Goal: Task Accomplishment & Management: Manage account settings

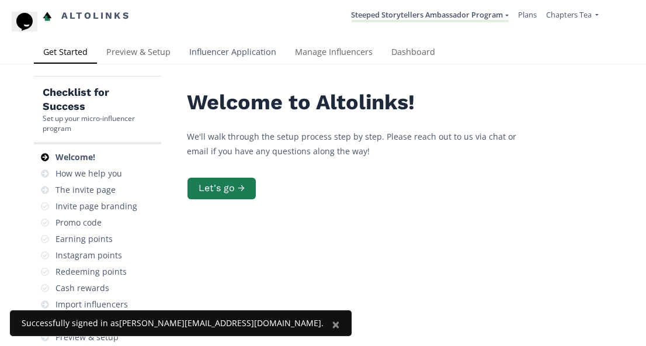
click at [240, 54] on link "Influencer Application" at bounding box center [233, 52] width 106 height 23
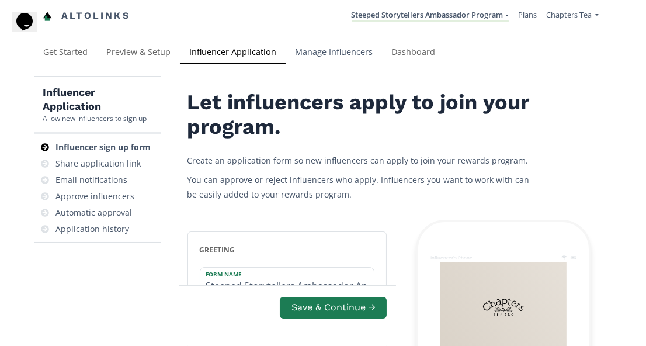
click at [321, 47] on link "Manage Influencers" at bounding box center [334, 52] width 96 height 23
click at [82, 50] on link "Get Started" at bounding box center [65, 52] width 63 height 23
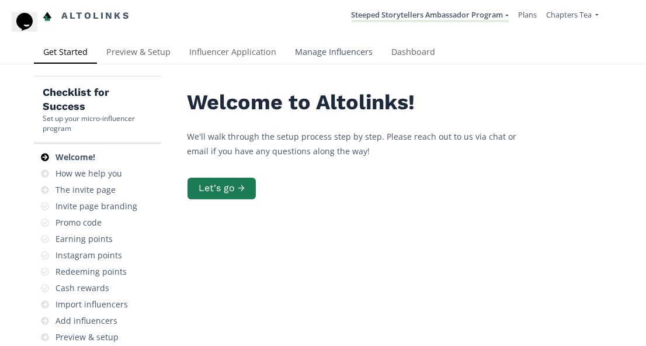
click at [358, 54] on link "Manage Influencers" at bounding box center [334, 52] width 96 height 23
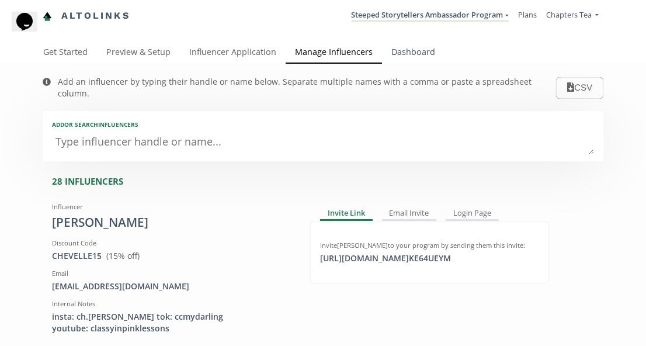
scroll to position [-1, 0]
click at [405, 55] on link "Dashboard" at bounding box center [413, 52] width 63 height 23
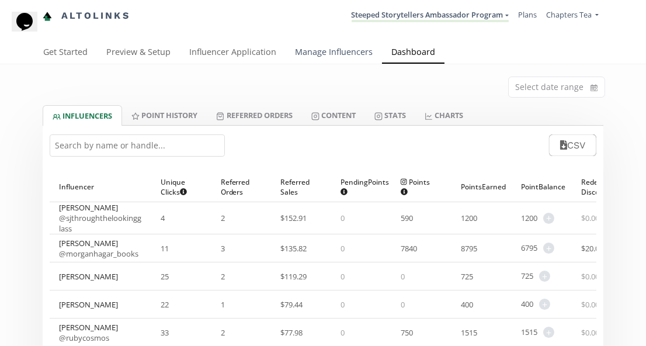
click at [329, 51] on link "Manage Influencers" at bounding box center [334, 52] width 96 height 23
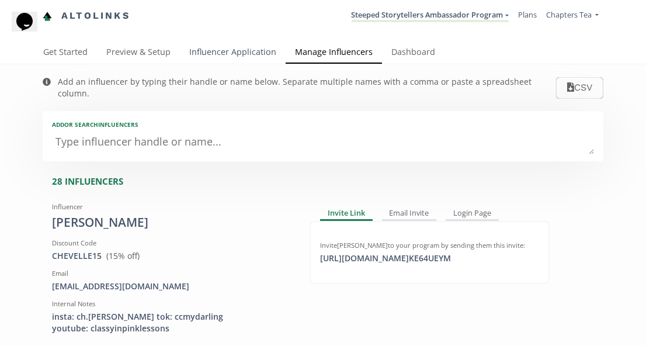
click at [251, 53] on link "Influencer Application" at bounding box center [233, 52] width 106 height 23
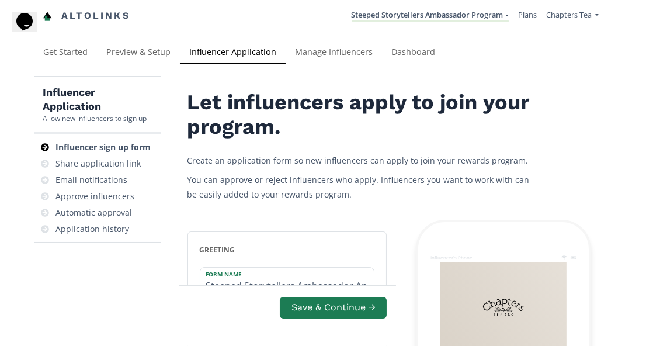
click at [113, 195] on div "Approve influencers" at bounding box center [94, 196] width 79 height 12
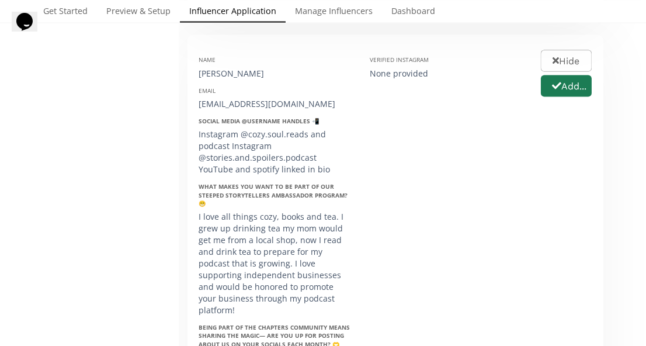
scroll to position [2908, 0]
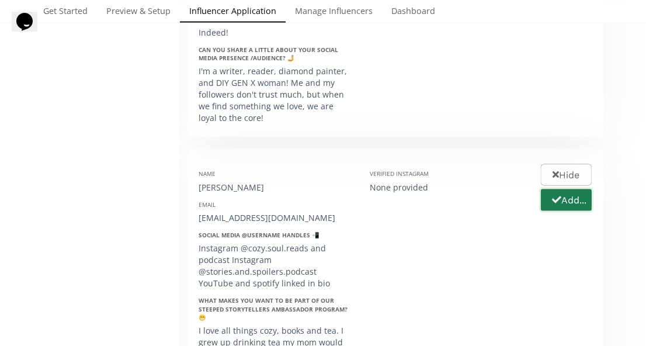
click at [573, 188] on button "Add..." at bounding box center [566, 200] width 54 height 25
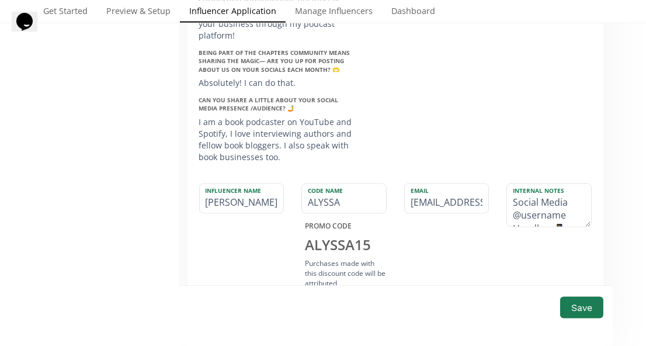
scroll to position [3297, 0]
click at [545, 183] on textarea "Social Media @username Handles 📲: Instagram @cozy.soul.reads and podcast Instag…" at bounding box center [549, 204] width 84 height 43
click at [512, 183] on textarea "Social Media @username Handles 📲: Instagram @cozy.soul.reads and podcast Instag…" at bounding box center [549, 204] width 84 height 43
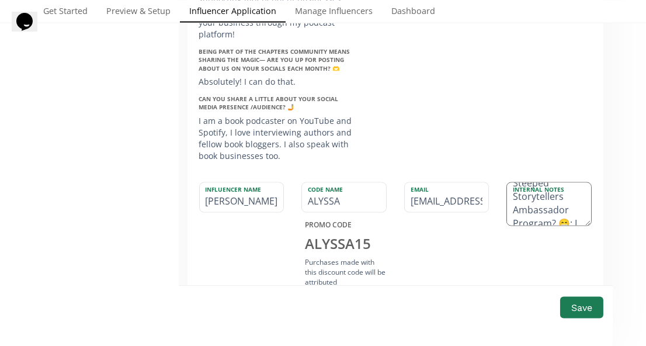
drag, startPoint x: 512, startPoint y: 80, endPoint x: 576, endPoint y: 89, distance: 64.4
click at [576, 183] on textarea "Social Media @username Handles 📲: Instagram @cozy.soul.reads and podcast Instag…" at bounding box center [549, 204] width 84 height 43
click at [534, 183] on textarea "Social Media @username Handles 📲: Instagram @cozy.soul.reads and podcast Instag…" at bounding box center [549, 204] width 84 height 43
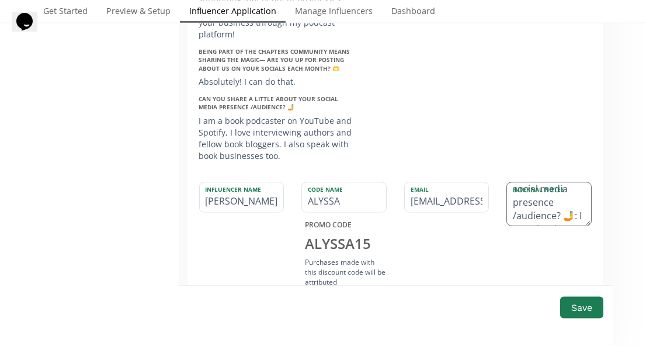
drag, startPoint x: 526, startPoint y: 82, endPoint x: 541, endPoint y: 88, distance: 15.5
click at [541, 183] on textarea "Social Media @username Handles 📲: Instagram @cozy.soul.reads and podcast Instag…" at bounding box center [549, 204] width 84 height 43
type textarea "Social Media @username Handles 📲: Instagram @cozy.soul.reads and podcast Instag…"
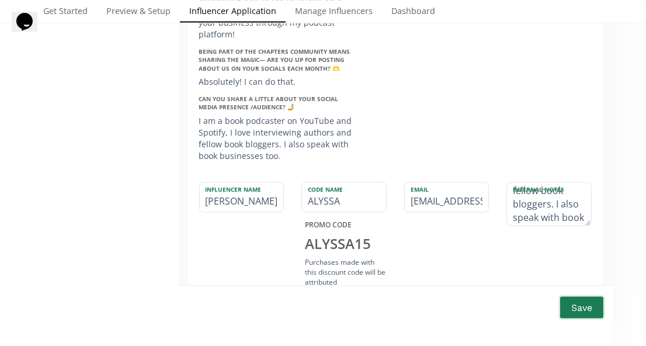
click at [585, 295] on button "Save" at bounding box center [582, 307] width 47 height 25
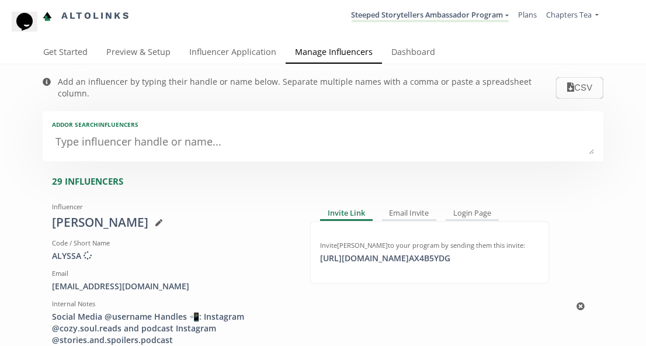
scroll to position [48, 0]
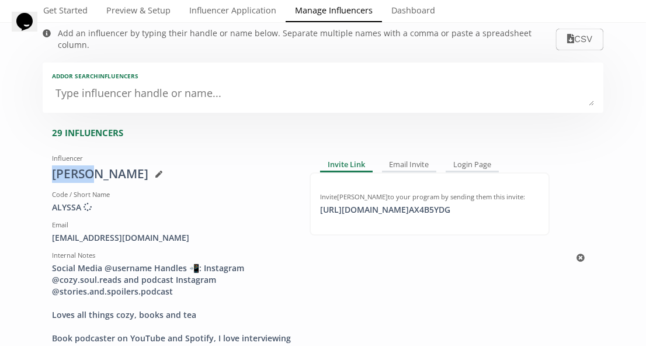
drag, startPoint x: 89, startPoint y: 162, endPoint x: 44, endPoint y: 162, distance: 45.0
click at [44, 162] on div "Influencer [PERSON_NAME] Code / Short Name ALYSSA Creating discount code ... Em…" at bounding box center [172, 258] width 258 height 218
copy div "Alyssa"
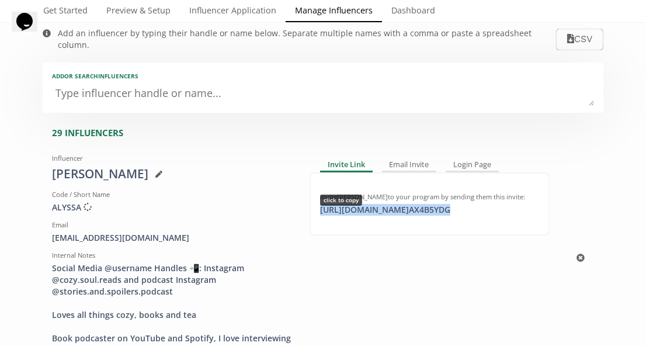
click at [457, 204] on div "[URL][DOMAIN_NAME] AX4B5YDG click to copy" at bounding box center [385, 210] width 144 height 12
copy div "[URL][DOMAIN_NAME] AX4B5YDG"
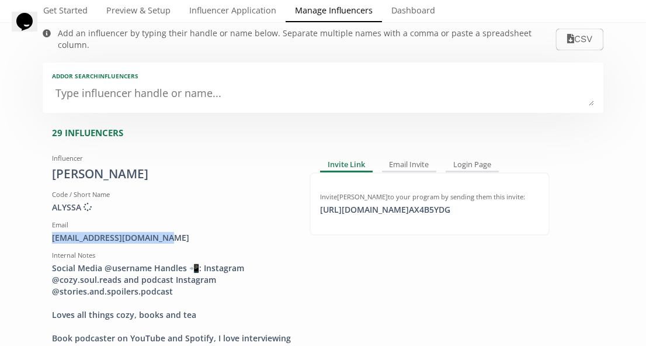
drag, startPoint x: 163, startPoint y: 223, endPoint x: 11, endPoint y: 218, distance: 152.6
click at [85, 232] on div "[EMAIL_ADDRESS][DOMAIN_NAME]" at bounding box center [172, 238] width 240 height 12
drag, startPoint x: 50, startPoint y: 222, endPoint x: 175, endPoint y: 221, distance: 125.0
click at [175, 221] on div "Influencer Alyssa King Code / Short Name ALYSSA Creating discount code ... Emai…" at bounding box center [172, 258] width 258 height 218
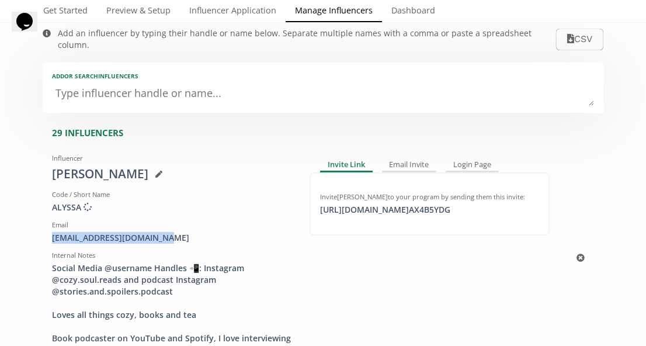
copy div "[EMAIL_ADDRESS][DOMAIN_NAME]"
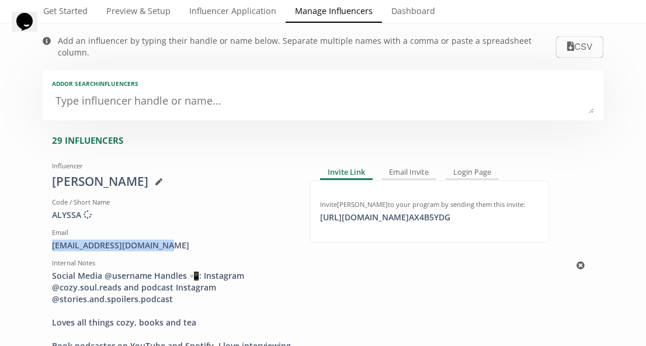
scroll to position [39, 0]
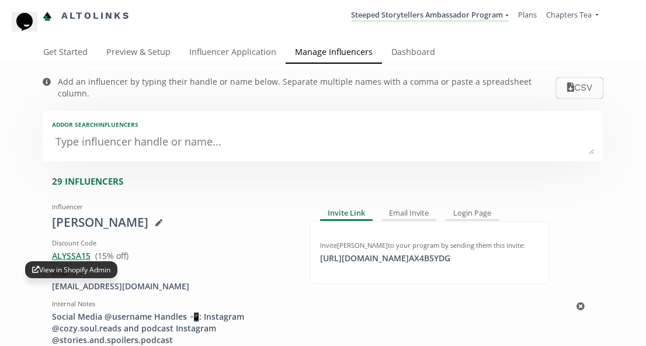
click at [82, 250] on span "ALYSSA15 View in Shopify Admin" at bounding box center [71, 255] width 39 height 11
click at [155, 219] on icon at bounding box center [158, 222] width 7 height 7
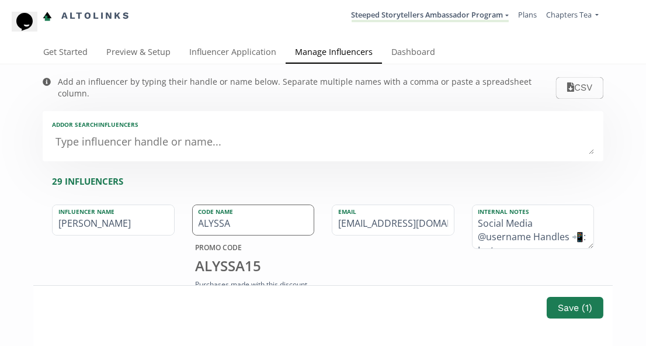
click at [211, 209] on input "ALYSSA" at bounding box center [254, 220] width 122 height 30
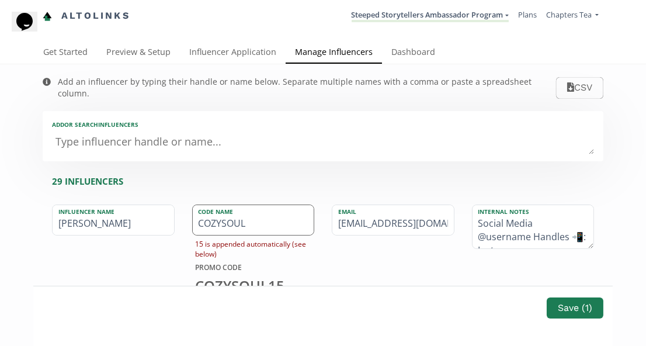
type input "COZYSOULS"
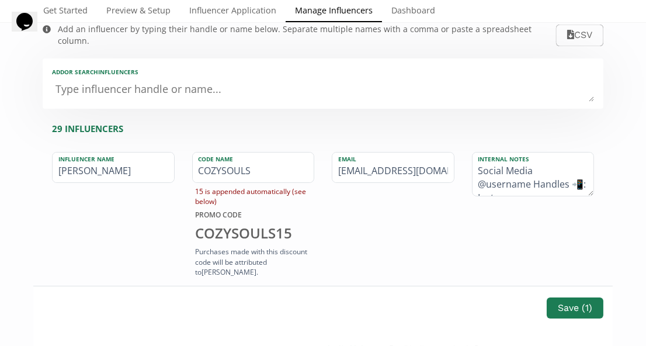
scroll to position [53, 0]
click at [570, 304] on button "Save ( 1 )" at bounding box center [575, 307] width 60 height 25
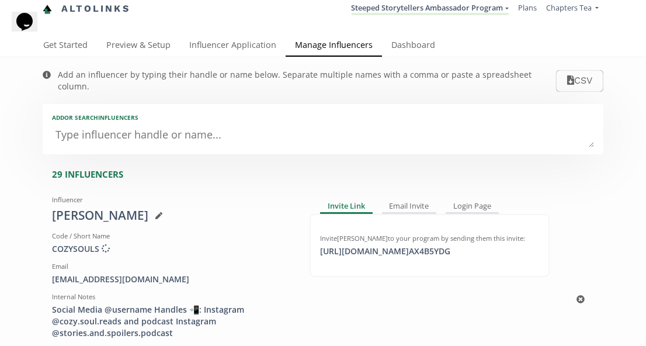
scroll to position [8, 0]
click at [155, 211] on icon at bounding box center [158, 214] width 7 height 7
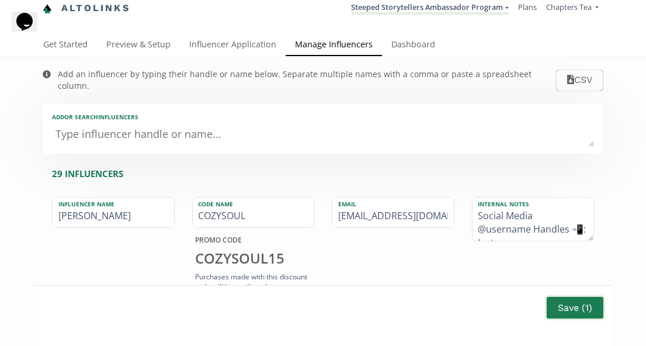
type input "COZYSOUL"
click at [564, 310] on button "Save ( 1 )" at bounding box center [575, 307] width 60 height 25
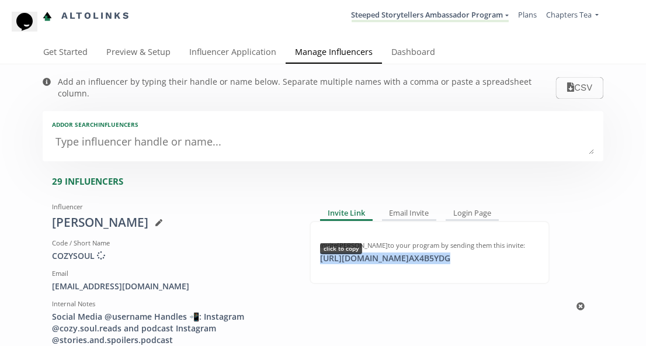
click at [367, 252] on div "[URL][DOMAIN_NAME] AX4B5YDG click to copy" at bounding box center [385, 258] width 144 height 12
click at [151, 50] on link "Preview & Setup" at bounding box center [138, 52] width 83 height 23
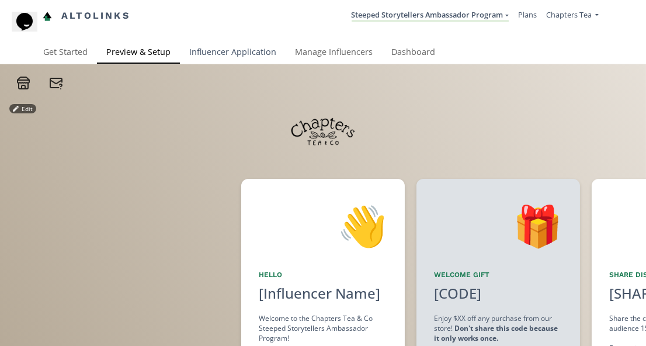
click at [228, 52] on link "Influencer Application" at bounding box center [233, 52] width 106 height 23
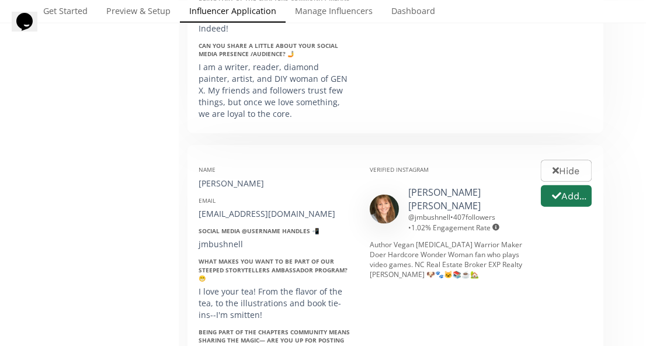
scroll to position [2567, 0]
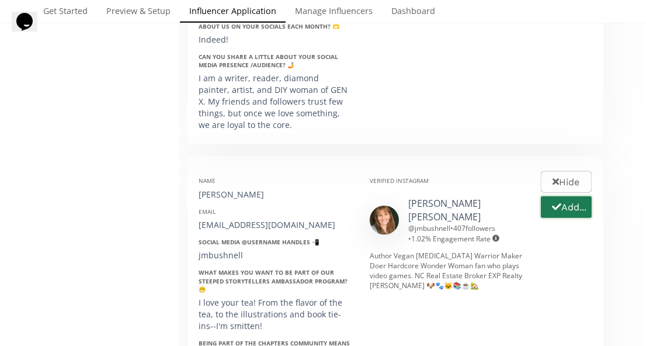
click at [568, 195] on button "Add..." at bounding box center [566, 207] width 54 height 25
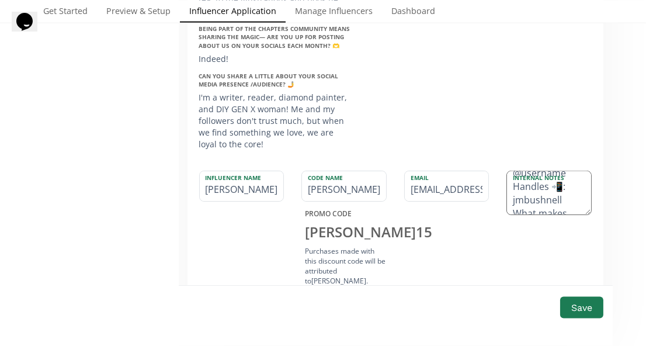
scroll to position [15, 0]
drag, startPoint x: 566, startPoint y: 101, endPoint x: 501, endPoint y: 72, distance: 71.1
click at [501, 171] on div "Internal Notes Social Media @username Handles 📲: jmbushnell What makes you want…" at bounding box center [549, 230] width 103 height 119
click at [576, 171] on textarea "@jmbushnell What makes you want to be part of our Steeped Storytellers Ambassad…" at bounding box center [549, 192] width 84 height 43
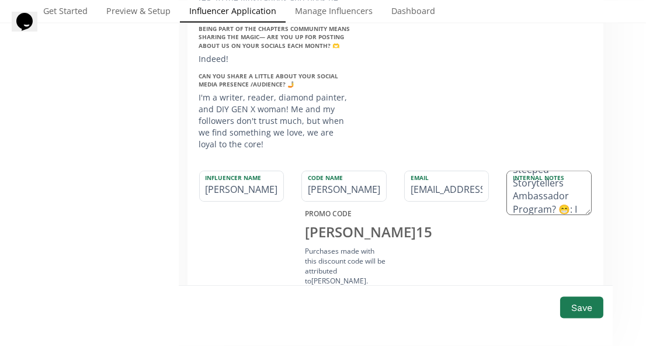
scroll to position [88, 0]
drag, startPoint x: 512, startPoint y: 105, endPoint x: 576, endPoint y: 96, distance: 64.9
click at [576, 171] on textarea "@jmbushnell What makes you want to be part of our Steeped Storytellers Ambassad…" at bounding box center [549, 192] width 84 height 43
click at [548, 171] on textarea "@jmbushnell She love your tea! From the flavor of the tea, to the illustrations…" at bounding box center [549, 192] width 84 height 43
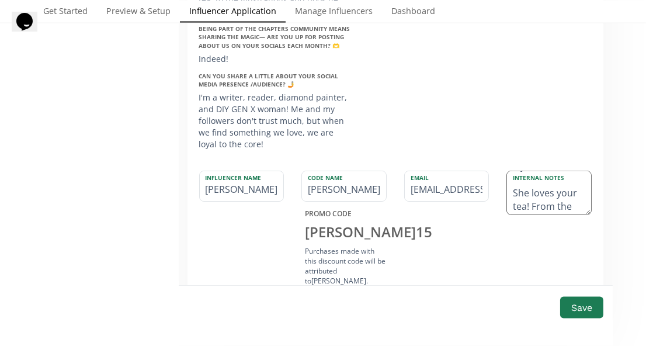
click at [567, 171] on textarea "@jmbushnell She loves your tea! From the flavor of the tea, to the illustration…" at bounding box center [549, 192] width 84 height 43
drag, startPoint x: 559, startPoint y: 95, endPoint x: 577, endPoint y: 93, distance: 18.8
click at [577, 171] on textarea "@jmbushnell She loves our tea! From the flavor of the tea, to the illustrations…" at bounding box center [549, 192] width 84 height 43
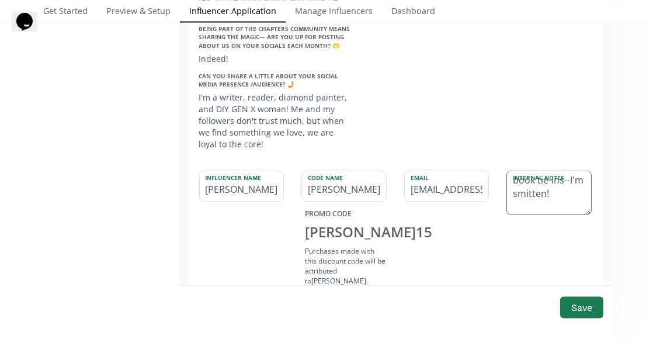
scroll to position [114, 0]
drag, startPoint x: 542, startPoint y: 109, endPoint x: 511, endPoint y: 109, distance: 30.4
click at [511, 171] on textarea "@jmbushnell She loves our tea! From the flavor of the tea, to the illustrations…" at bounding box center [549, 192] width 84 height 43
drag, startPoint x: 514, startPoint y: 88, endPoint x: 570, endPoint y: 117, distance: 63.0
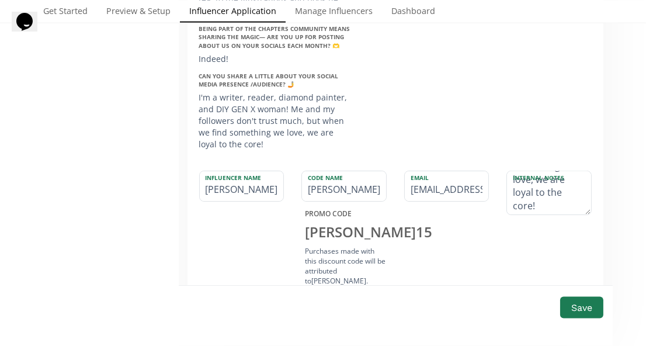
click at [570, 171] on div "Internal Notes @jmbushnell She loves our tea! From the flavor of the tea, to th…" at bounding box center [549, 230] width 103 height 119
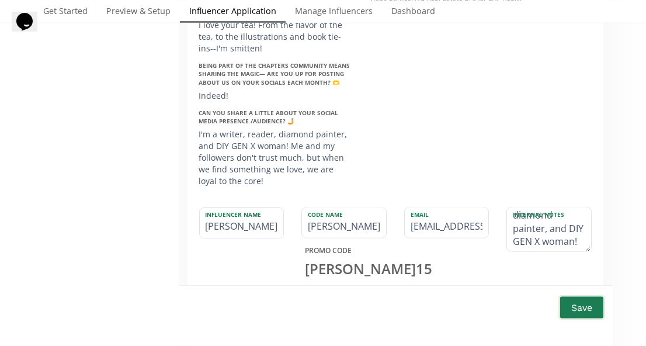
type textarea "@jmbushnell She loves our tea! From the flavor of the tea, to the illustrations…"
click at [577, 304] on button "Save" at bounding box center [582, 307] width 47 height 25
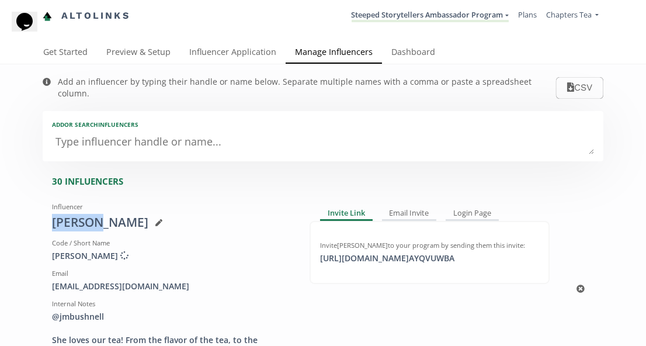
drag, startPoint x: 94, startPoint y: 212, endPoint x: 49, endPoint y: 211, distance: 45.0
click at [49, 211] on div "Influencer Jeannie Bushnell Code / Short Name JEANNIE Creating discount code ..…" at bounding box center [172, 288] width 258 height 183
copy div "Jeannie"
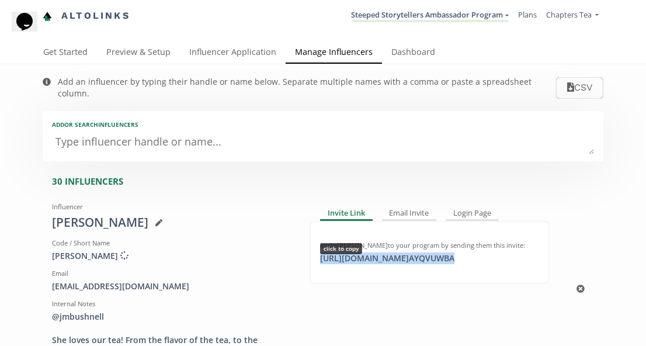
click at [462, 252] on div "https://app.altolinks.com/invite/ AYQVUWBA click to copy" at bounding box center [387, 258] width 148 height 12
copy div "https://app.altolinks.com/invite/ AYQVUWBA"
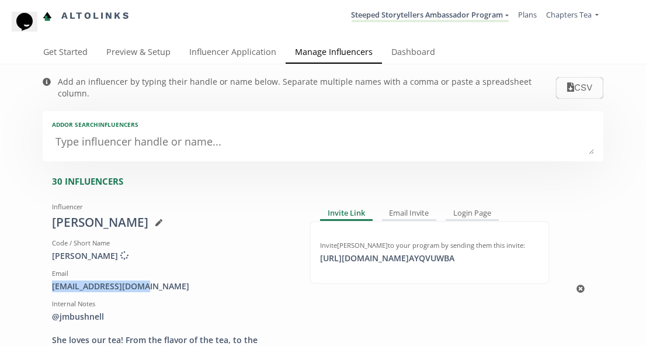
drag, startPoint x: 145, startPoint y: 272, endPoint x: 47, endPoint y: 272, distance: 98.1
click at [47, 272] on div "Influencer Jeannie Bushnell Code / Short Name JEANNIE Creating discount code ..…" at bounding box center [172, 288] width 258 height 183
copy div "bushnelljm@gmail.com"
click at [257, 50] on link "Influencer Application" at bounding box center [233, 52] width 106 height 23
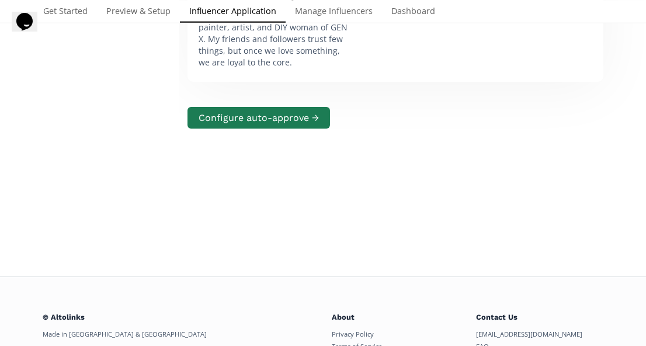
scroll to position [2629, 0]
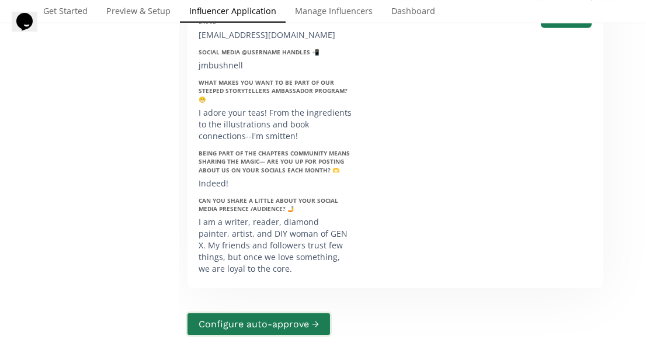
click at [295, 311] on button "Configure auto-approve →" at bounding box center [259, 323] width 146 height 25
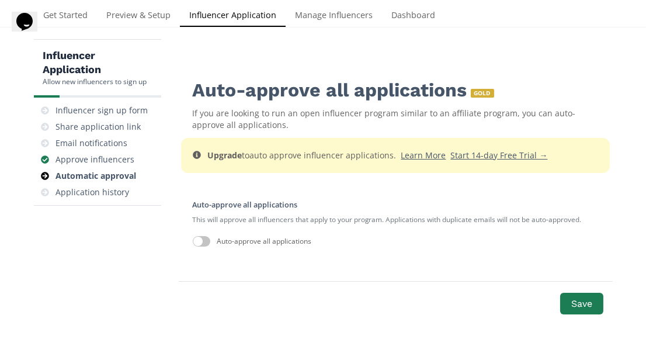
scroll to position [13, 0]
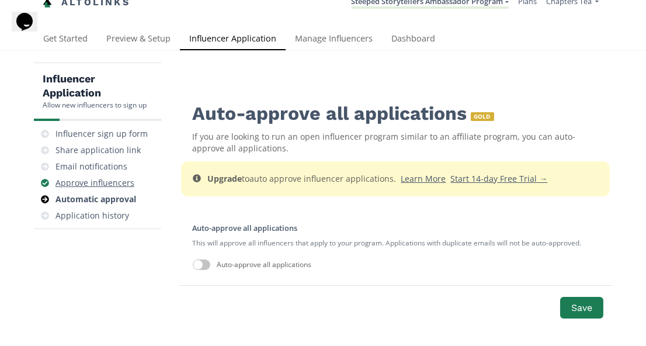
click at [89, 178] on div "Approve influencers" at bounding box center [94, 183] width 79 height 12
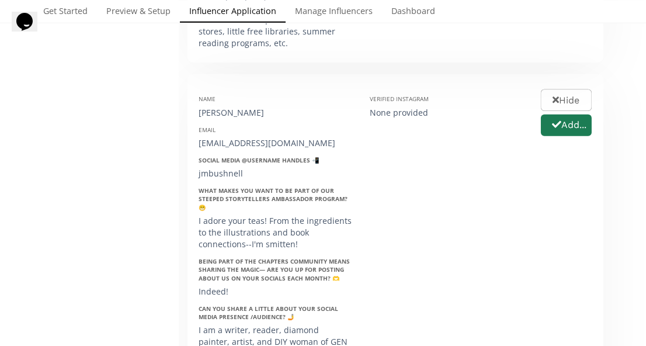
scroll to position [2195, 0]
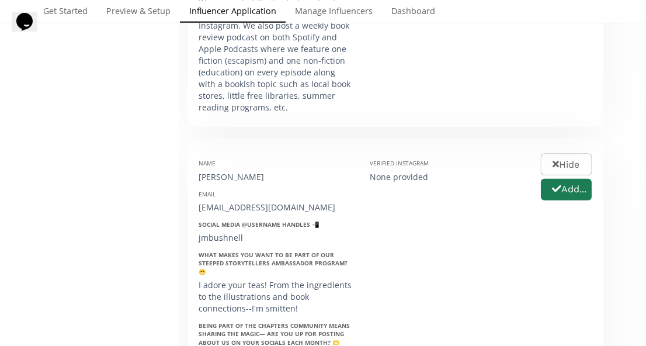
scroll to position [2257, 0]
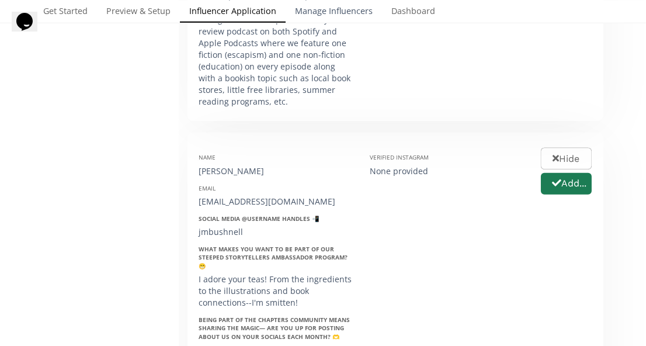
click at [335, 9] on link "Manage Influencers" at bounding box center [334, 11] width 96 height 23
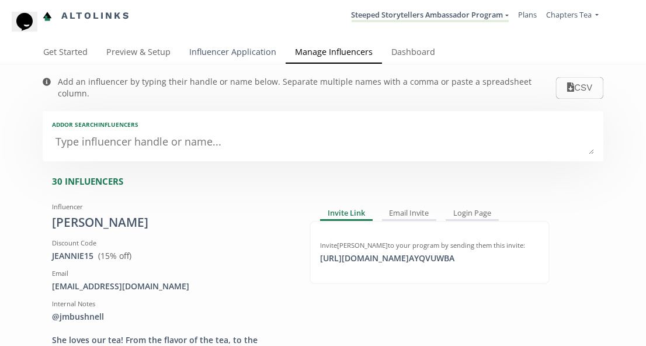
click at [238, 47] on link "Influencer Application" at bounding box center [233, 52] width 106 height 23
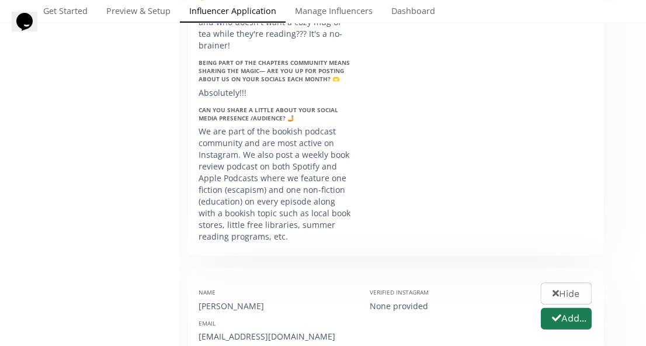
scroll to position [2134, 0]
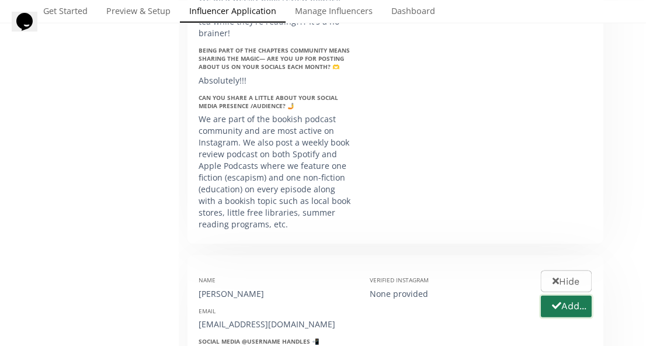
click at [566, 294] on button "Add..." at bounding box center [566, 306] width 54 height 25
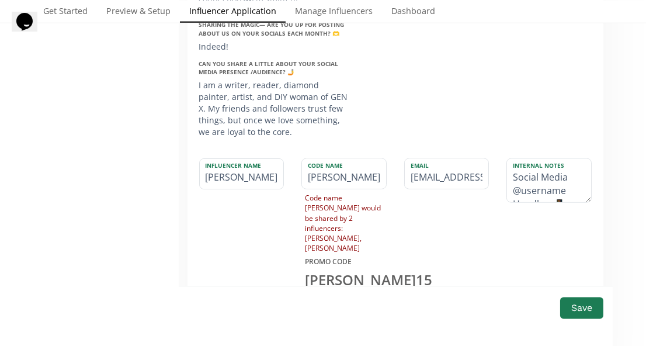
scroll to position [2559, 0]
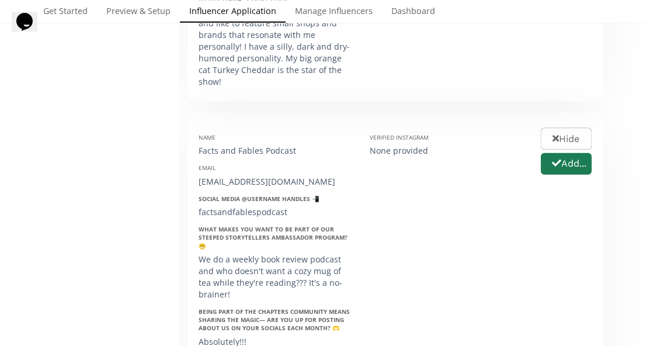
scroll to position [1875, 0]
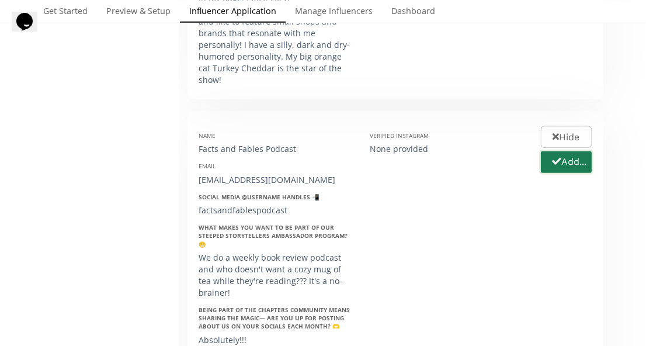
click at [568, 150] on button "Add..." at bounding box center [566, 162] width 54 height 25
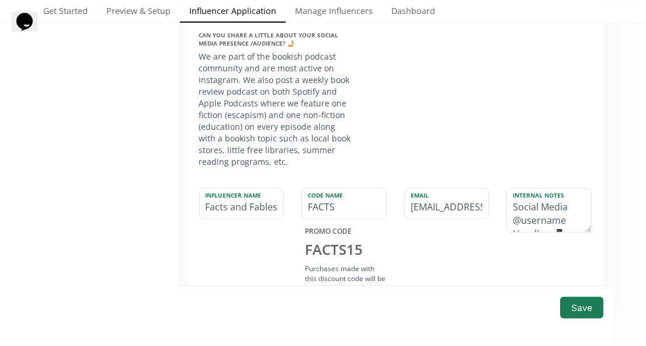
scroll to position [2205, 0]
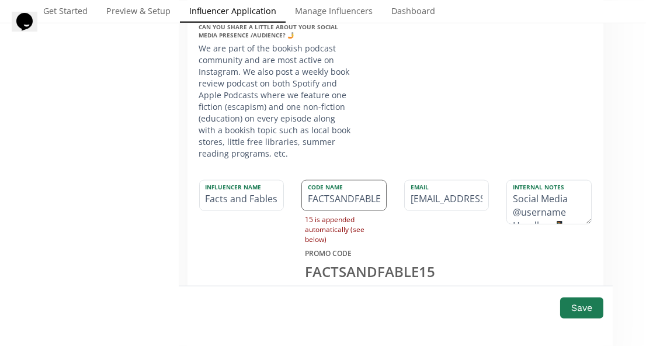
type input "FACTSANDFABLES"
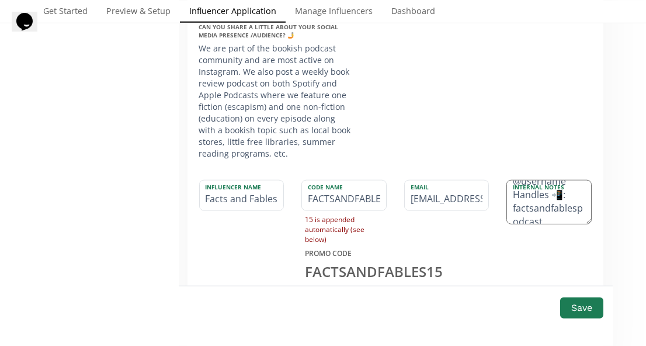
scroll to position [25, 0]
drag, startPoint x: 571, startPoint y: 120, endPoint x: 498, endPoint y: 94, distance: 77.4
click at [498, 173] on div "Influencer Name Facts and Fables Podcast Code Name FACTSANDFABLES 15 is appende…" at bounding box center [395, 257] width 393 height 169
drag, startPoint x: 512, startPoint y: 125, endPoint x: 549, endPoint y: 114, distance: 39.0
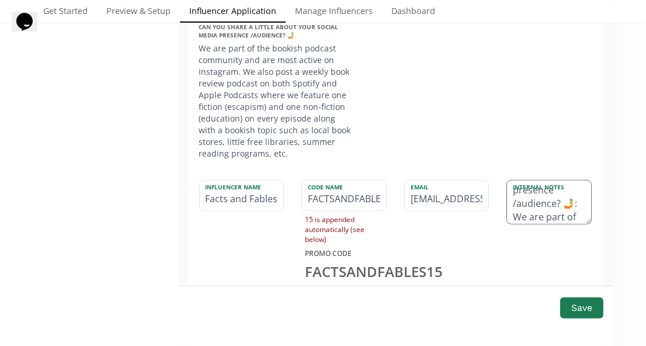
click at [549, 181] on textarea "@factsandfablespodcast What makes you want to be part of our Steeped Storytelle…" at bounding box center [549, 202] width 84 height 43
drag, startPoint x: 566, startPoint y: 115, endPoint x: 576, endPoint y: 120, distance: 11.2
click at [576, 181] on textarea "@factsandfablespodcast Part of the bookish podcast community and are most activ…" at bounding box center [549, 202] width 84 height 43
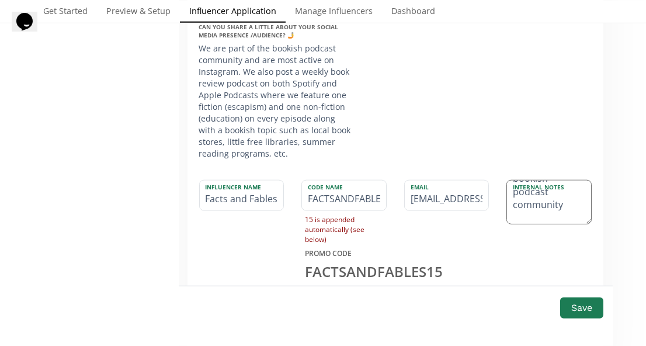
type textarea "@factsandfablespodcast Part of the bookish podcast community Weekly book review…"
click at [580, 307] on button "Save" at bounding box center [582, 307] width 47 height 25
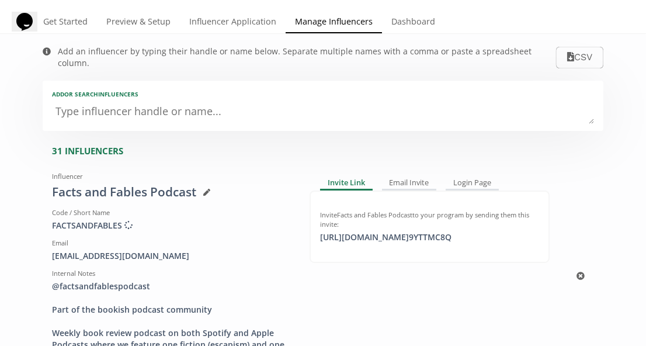
drag, startPoint x: 193, startPoint y: 241, endPoint x: 47, endPoint y: 239, distance: 145.5
click at [47, 239] on div "Influencer Facts and Fables Podcast Code / Short Name FACTSANDFABLES Creating d…" at bounding box center [172, 276] width 258 height 218
copy div "[EMAIL_ADDRESS][DOMAIN_NAME]"
click at [445, 231] on div "[URL][DOMAIN_NAME] 9YTTMC8Q copied" at bounding box center [385, 237] width 145 height 12
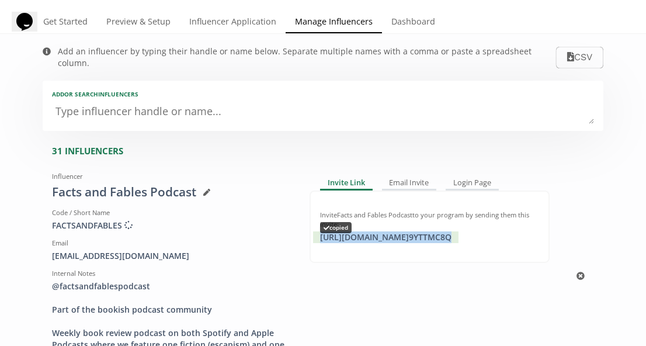
copy div "https://app.altolinks.com/invite/ 9YTTMC8Q"
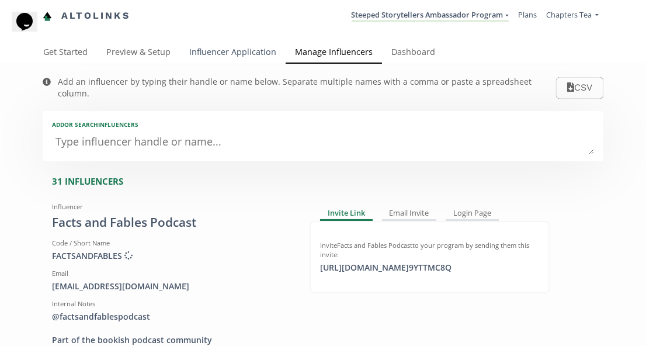
click at [220, 49] on link "Influencer Application" at bounding box center [233, 52] width 106 height 23
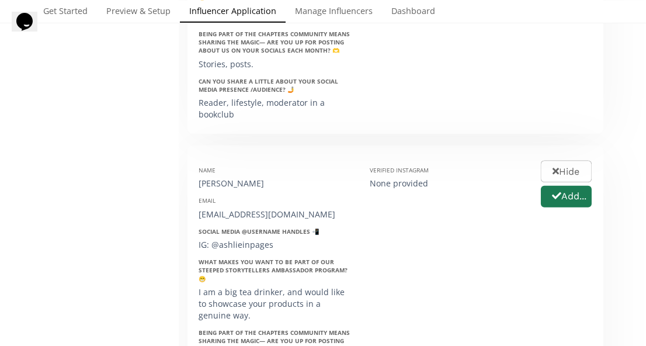
scroll to position [1447, 0]
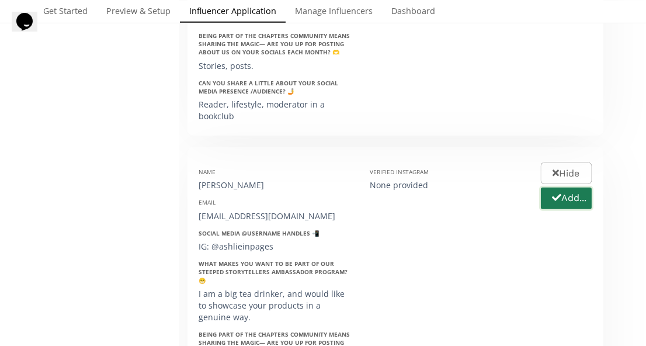
click at [574, 186] on button "Add..." at bounding box center [566, 198] width 54 height 25
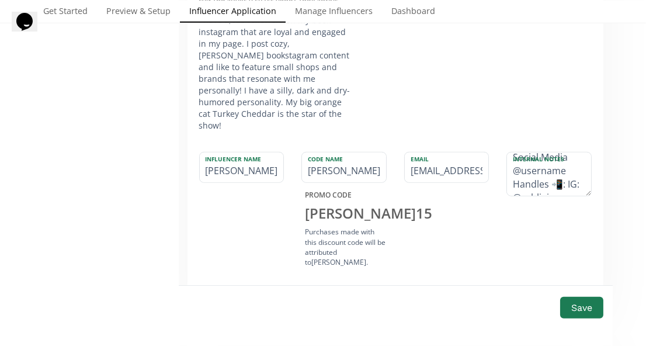
scroll to position [0, 0]
drag, startPoint x: 582, startPoint y: 102, endPoint x: 499, endPoint y: 74, distance: 88.1
click at [499, 145] on div "Influencer Name [PERSON_NAME] Code Name [PERSON_NAME] PROMO CODE [PERSON_NAME] …" at bounding box center [395, 215] width 393 height 140
drag, startPoint x: 514, startPoint y: 111, endPoint x: 539, endPoint y: 109, distance: 24.6
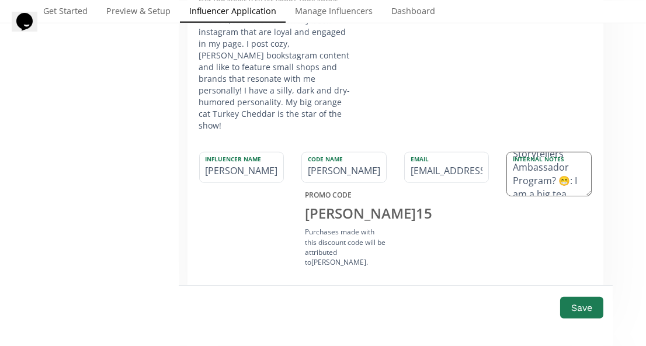
click at [539, 152] on textarea "@ashlieinpages What makes you want to be part of our Steeped Storytellers Ambas…" at bounding box center [549, 173] width 84 height 43
drag, startPoint x: 575, startPoint y: 93, endPoint x: 564, endPoint y: 112, distance: 21.4
click at [564, 152] on textarea "@ashlieinpages Big tea drinker, and would like to showcase your products in a g…" at bounding box center [549, 173] width 84 height 43
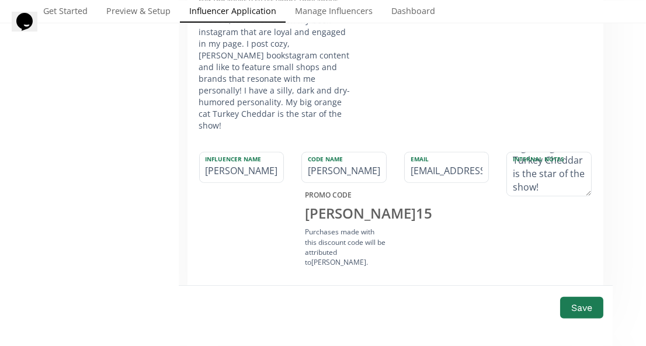
drag, startPoint x: 554, startPoint y: 95, endPoint x: 573, endPoint y: 126, distance: 35.9
click at [573, 152] on div "Internal Notes @ashlieinpages Big tea drinker She posts cozy, [PERSON_NAME] boo…" at bounding box center [549, 211] width 103 height 119
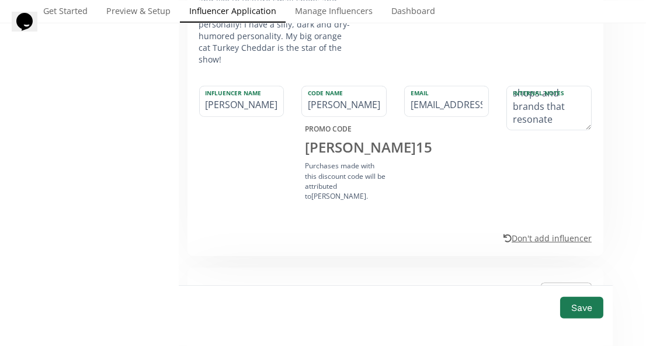
scroll to position [1916, 0]
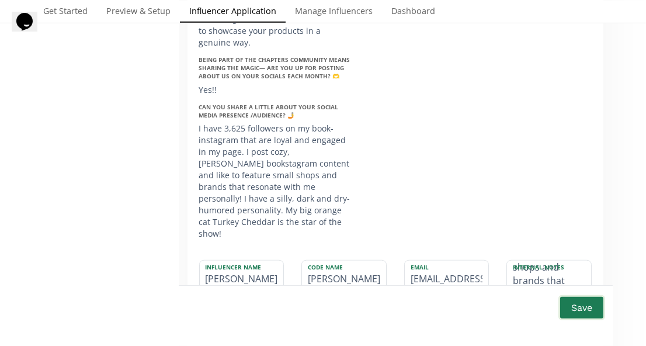
type textarea "@ashlieinpages Big tea drinker She posts cozy, [PERSON_NAME] bookstagram conten…"
click at [589, 312] on button "Save" at bounding box center [582, 307] width 47 height 25
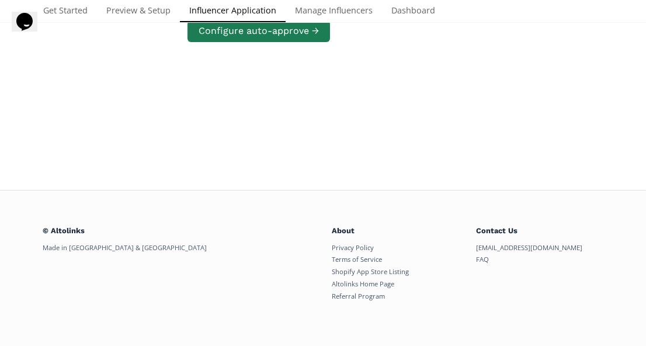
scroll to position [192, 0]
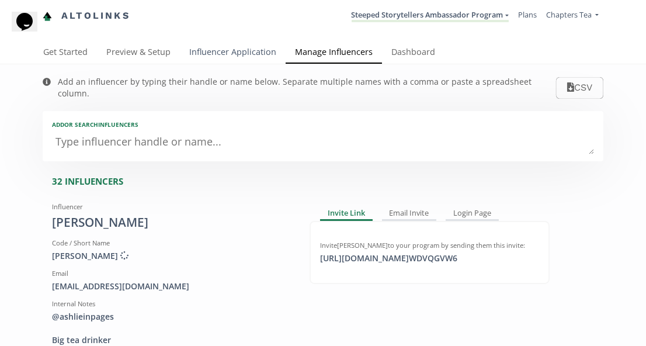
click at [227, 53] on link "Influencer Application" at bounding box center [233, 52] width 106 height 23
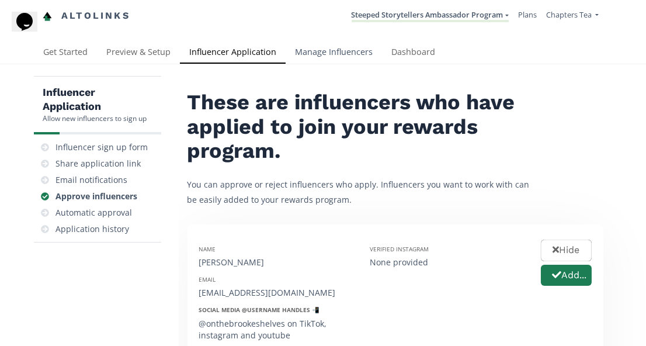
click at [353, 50] on link "Manage Influencers" at bounding box center [334, 52] width 96 height 23
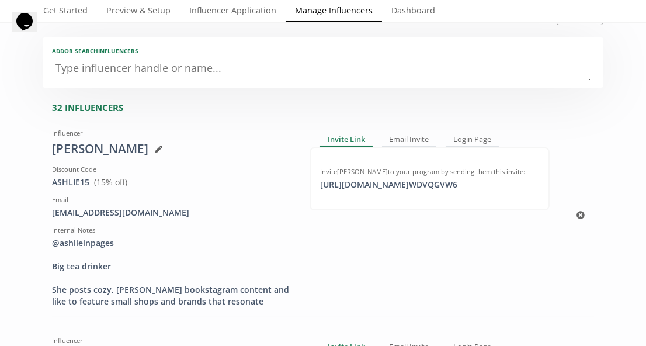
scroll to position [72, 0]
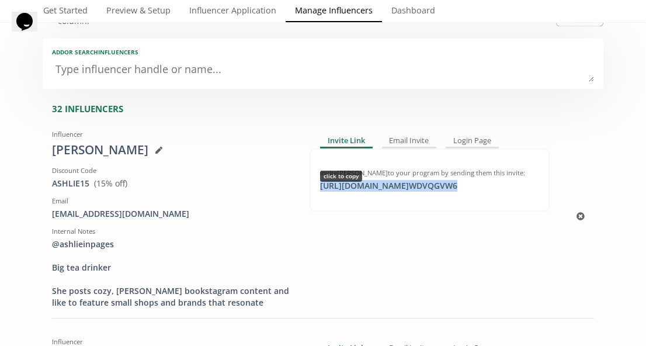
click at [346, 180] on div "https://app.altolinks.com/invite/ WDVQGVW6 click to copy" at bounding box center [388, 186] width 151 height 12
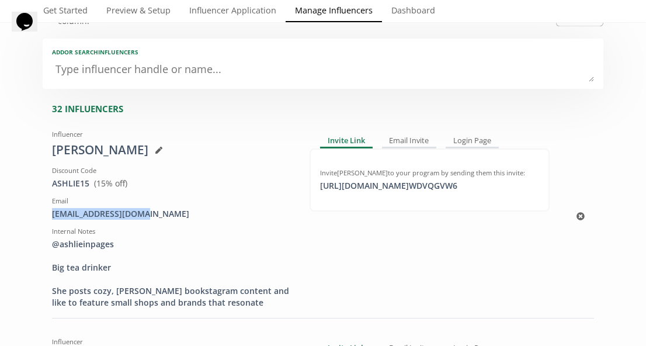
drag, startPoint x: 139, startPoint y: 196, endPoint x: 46, endPoint y: 196, distance: 93.5
click at [46, 196] on div "Influencer Ashlie Orr Discount Code ASHLIE15 View in Shopify Admin ( 15 % off) …" at bounding box center [172, 216] width 258 height 183
copy div "ashlieaorr@gmail.com"
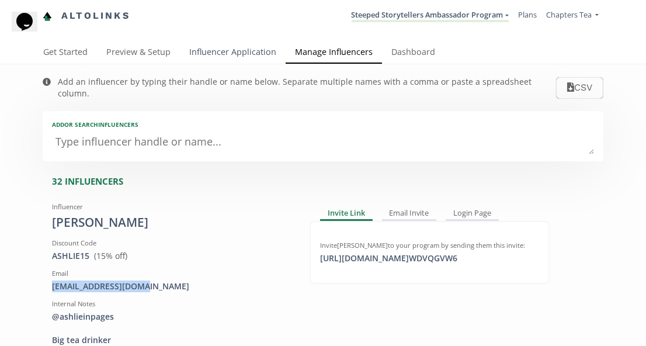
scroll to position [-1, 0]
click at [238, 50] on link "Influencer Application" at bounding box center [233, 52] width 106 height 23
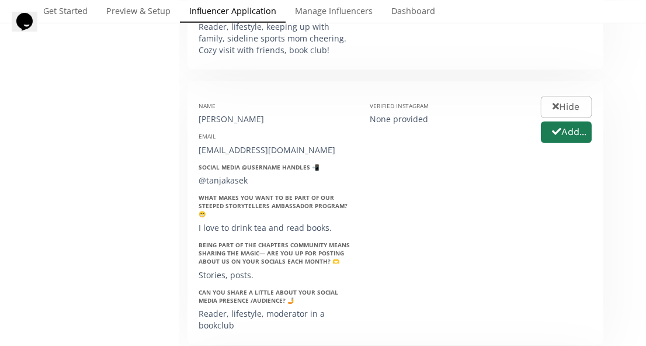
scroll to position [1230, 0]
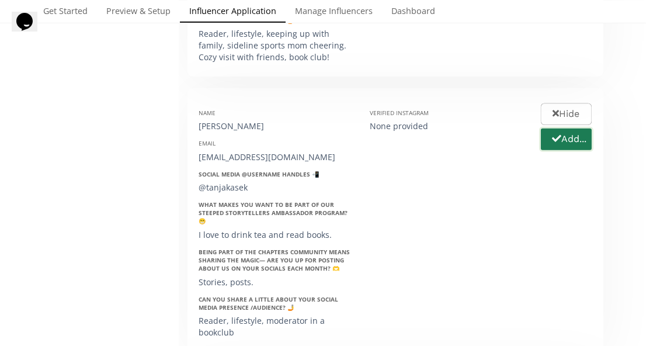
click at [568, 127] on button "Add..." at bounding box center [566, 139] width 54 height 25
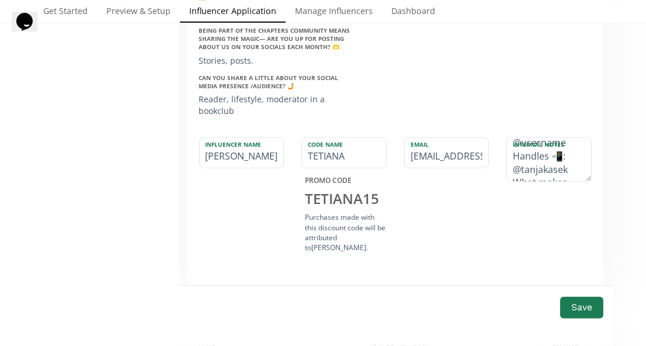
scroll to position [0, 0]
drag, startPoint x: 564, startPoint y: 109, endPoint x: 491, endPoint y: 75, distance: 81.0
click at [491, 75] on div "Name [PERSON_NAME] Email [EMAIL_ADDRESS][DOMAIN_NAME] Social Media @username Ha…" at bounding box center [396, 87] width 417 height 440
drag, startPoint x: 573, startPoint y: 99, endPoint x: 575, endPoint y: 129, distance: 30.5
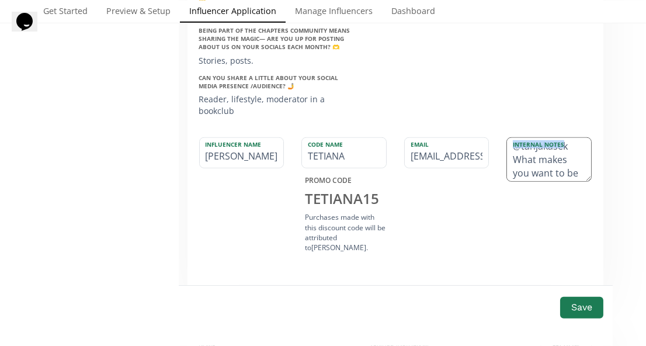
click at [575, 137] on div "Internal Notes @tanjakasek What makes you want to be part of our Steeped Storyt…" at bounding box center [549, 159] width 85 height 44
drag, startPoint x: 514, startPoint y: 113, endPoint x: 555, endPoint y: 125, distance: 43.3
click at [555, 138] on textarea "@tanjakasek What makes you want to be part of our Steeped Storytellers Ambassad…" at bounding box center [549, 159] width 84 height 43
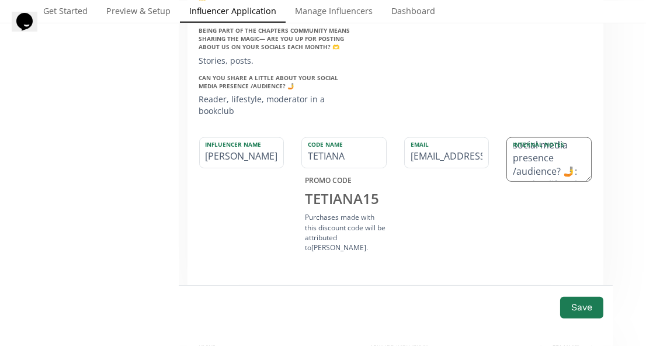
drag, startPoint x: 550, startPoint y: 122, endPoint x: 580, endPoint y: 106, distance: 34.0
click at [580, 138] on textarea "@tanjakasek What makes you want to be part of our Steeped Storytellers Ambassad…" at bounding box center [549, 159] width 84 height 43
drag, startPoint x: 551, startPoint y: 110, endPoint x: 514, endPoint y: 119, distance: 37.8
click at [514, 138] on textarea "@tanjakasek What makes you want to be part of our Steeped Storytellers Ambassad…" at bounding box center [549, 159] width 84 height 43
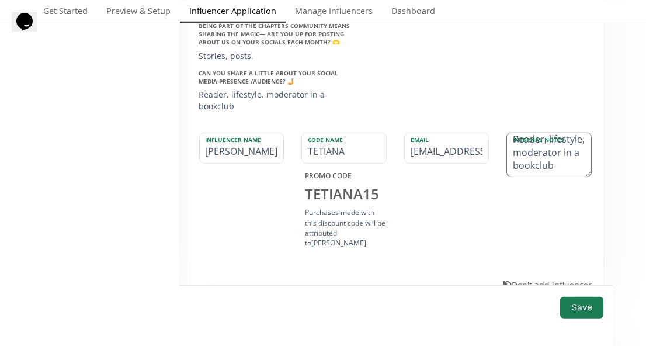
scroll to position [26, 0]
click at [519, 133] on textarea "@tanjakasek Reader, lifestyle, moderator in a bookclub" at bounding box center [549, 154] width 84 height 43
click at [528, 133] on textarea "@tanjakasek Content is about reader, lifestyle, moderator in a bookclub" at bounding box center [549, 154] width 84 height 43
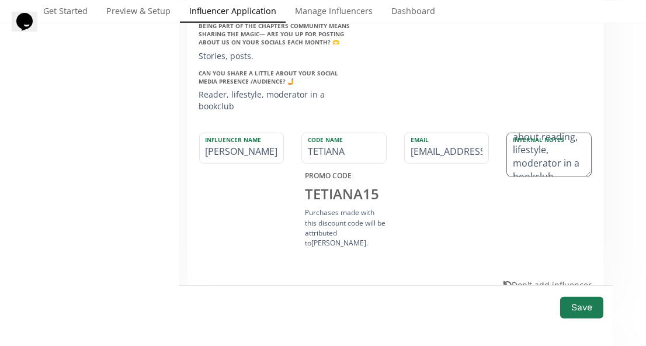
click at [553, 133] on textarea "@tanjakasek Content is about reading, lifestyle, moderator in a bookclub" at bounding box center [549, 154] width 84 height 43
click at [554, 133] on textarea "@tanjakasek Content is about reading, lifestyle, moderator in a bookclub" at bounding box center [549, 154] width 84 height 43
type textarea "@tanjakasek Content is about reading, lifestyle, and she is a moderator in a bo…"
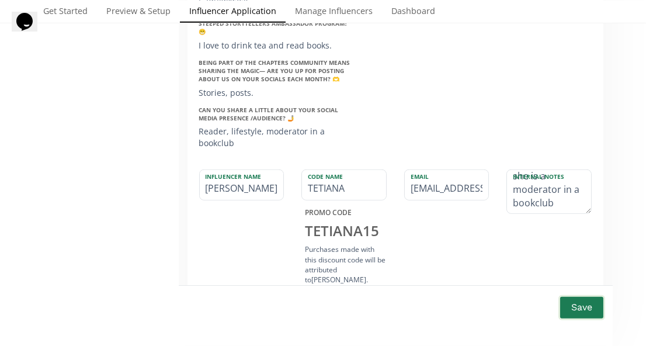
click at [585, 315] on button "Save" at bounding box center [582, 307] width 47 height 25
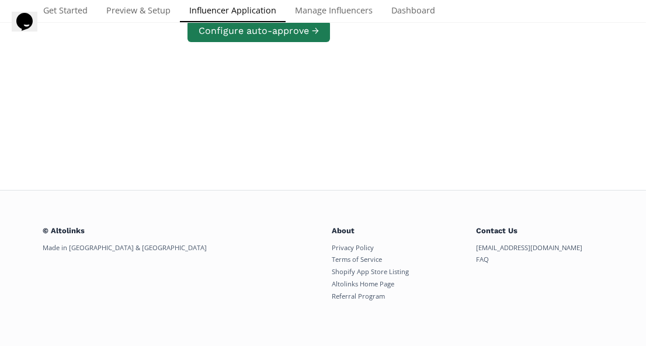
scroll to position [130, 0]
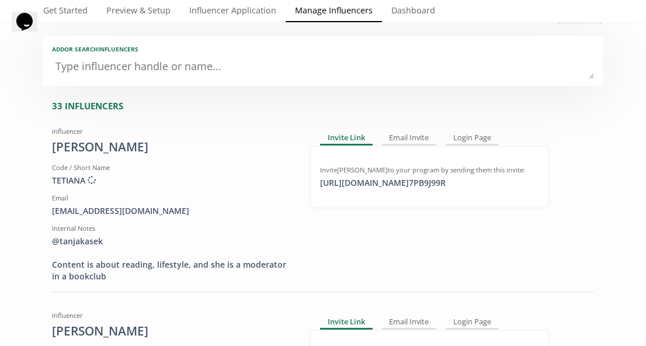
scroll to position [78, 0]
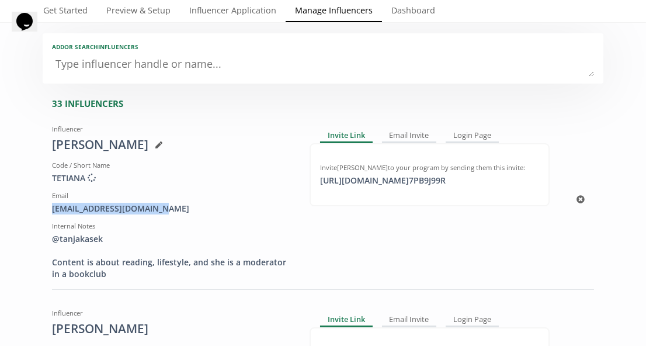
drag, startPoint x: 160, startPoint y: 192, endPoint x: 51, endPoint y: 195, distance: 109.3
click at [51, 195] on div "Influencer Tetiana Kasek Code / Short Name TETIANA Creating discount code ... E…" at bounding box center [172, 200] width 258 height 160
copy div "sloneczkokasek@gmail.com"
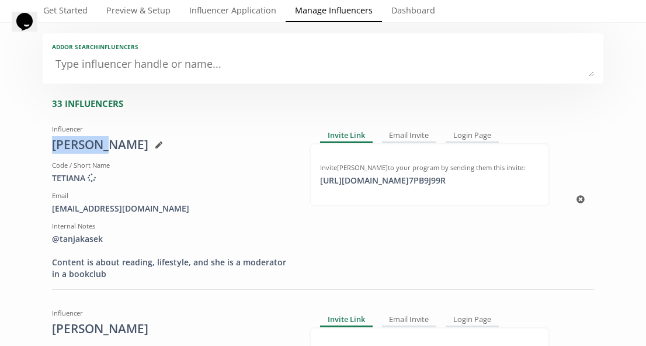
drag, startPoint x: 54, startPoint y: 131, endPoint x: 98, endPoint y: 131, distance: 43.8
click at [98, 136] on div "Tetiana Kasek" at bounding box center [172, 145] width 240 height 18
copy div "Tetiana"
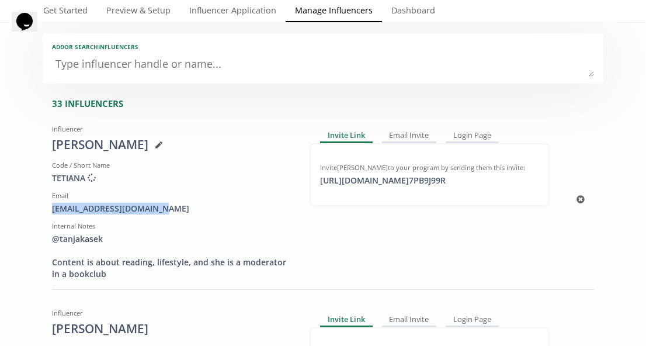
drag, startPoint x: 164, startPoint y: 194, endPoint x: 50, endPoint y: 191, distance: 113.4
click at [50, 191] on div "Influencer Tetiana Kasek Code / Short Name TETIANA Creating discount code ... E…" at bounding box center [172, 200] width 258 height 160
copy div "sloneczkokasek@gmail.com"
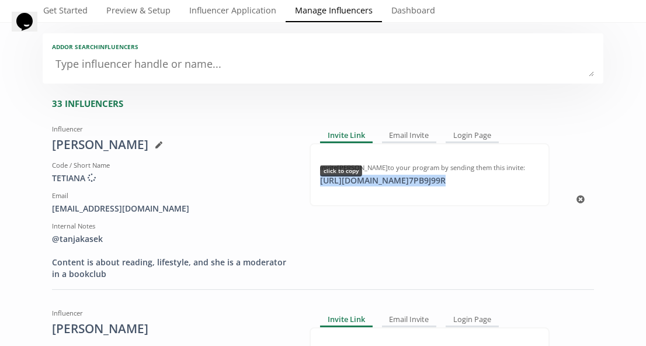
click at [453, 175] on div "https://app.altolinks.com/invite/ 7PB9J99R click to copy" at bounding box center [383, 181] width 140 height 12
copy div "https://app.altolinks.com/invite/ 7PB9J99R"
click at [453, 175] on div "https://app.altolinks.com/invite/ 7PB9J99R copied" at bounding box center [383, 181] width 140 height 12
copy div "https://app.altolinks.com/invite/ 7PB9J99R"
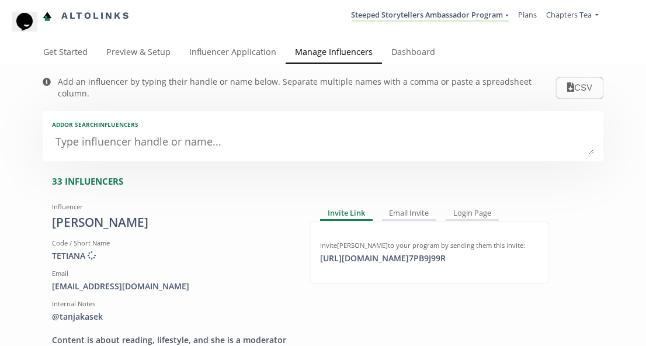
scroll to position [0, 0]
click at [234, 48] on link "Influencer Application" at bounding box center [233, 52] width 106 height 23
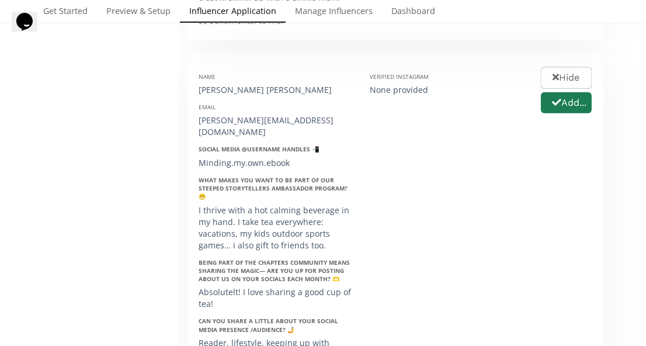
scroll to position [897, 0]
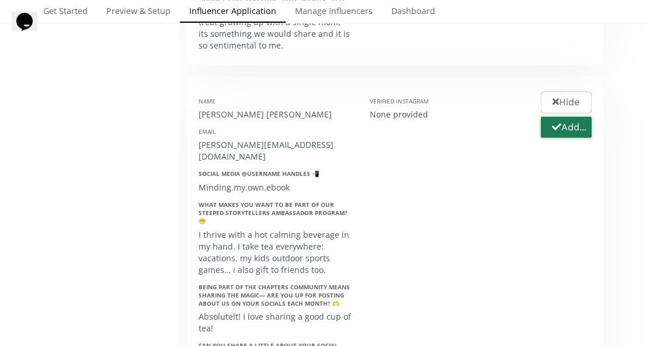
click at [550, 115] on button "Add..." at bounding box center [566, 127] width 54 height 25
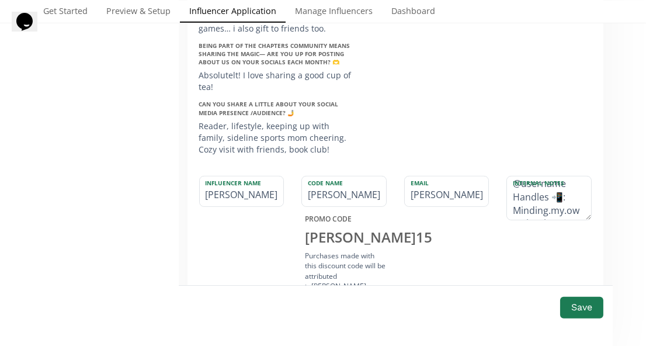
scroll to position [0, 0]
drag, startPoint x: 573, startPoint y: 152, endPoint x: 496, endPoint y: 116, distance: 84.7
click at [496, 116] on div "Name [PERSON_NAME] [PERSON_NAME] Email [PERSON_NAME][EMAIL_ADDRESS][DOMAIN_NAME…" at bounding box center [396, 95] width 417 height 521
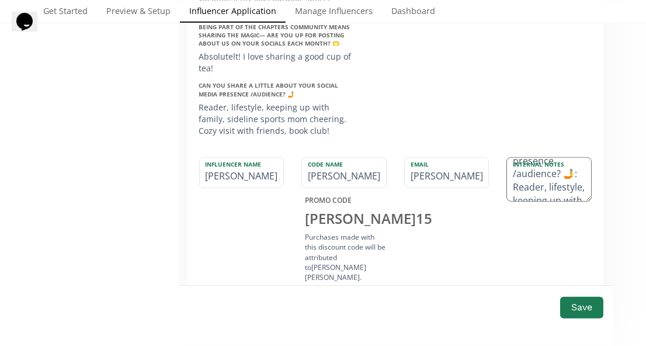
scroll to position [472, 0]
drag, startPoint x: 564, startPoint y: 129, endPoint x: 581, endPoint y: 126, distance: 17.2
click at [581, 158] on textarea "@minding.my.own.ebook What makes you want to be part of our Steeped Storyteller…" at bounding box center [549, 179] width 84 height 43
drag, startPoint x: 556, startPoint y: 128, endPoint x: 560, endPoint y: 159, distance: 31.2
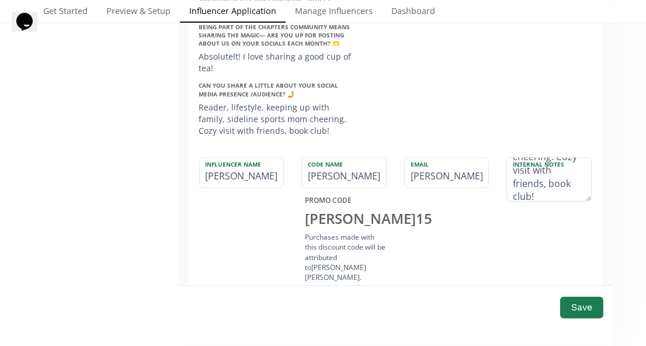
click at [560, 159] on div "Internal Notes @minding.my.own.ebook Reader, lifestyle, keeping up with family,…" at bounding box center [549, 221] width 103 height 129
type textarea "@minding.my.own.ebook Reader, lifestyle, keeping up with family, sideline sport…"
drag, startPoint x: 366, startPoint y: 133, endPoint x: 299, endPoint y: 133, distance: 67.2
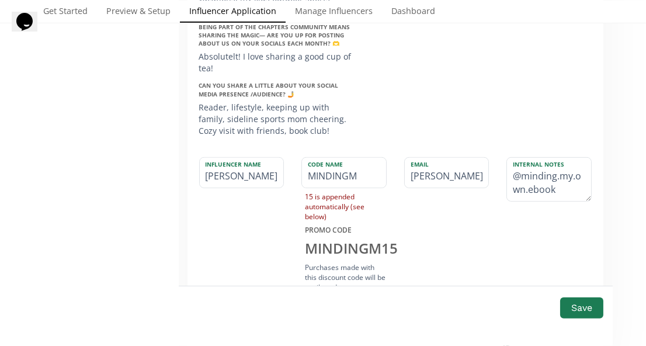
type input "MINDINGMY"
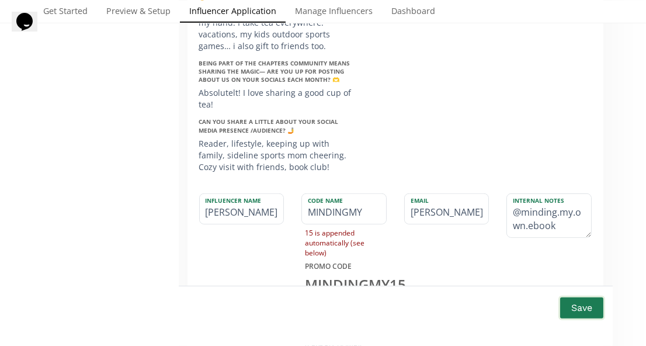
click at [568, 299] on button "Save" at bounding box center [582, 307] width 47 height 25
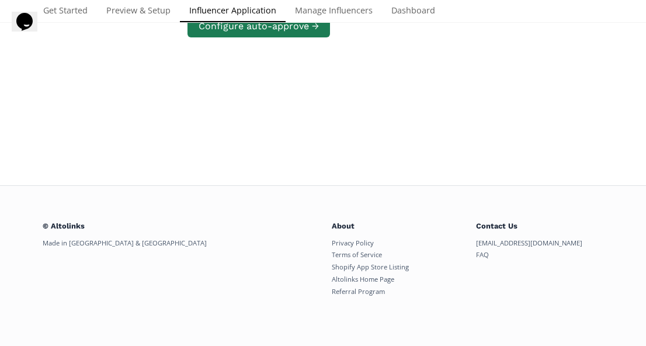
scroll to position [248, 0]
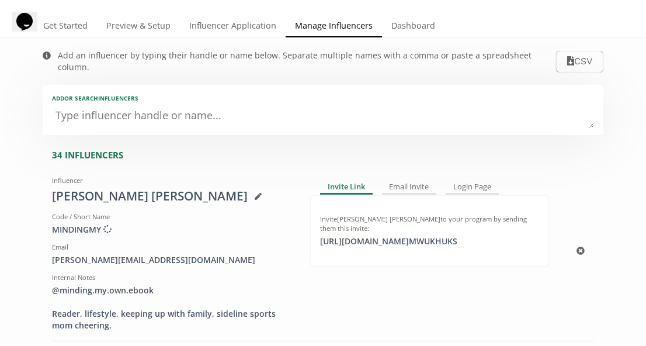
scroll to position [28, 0]
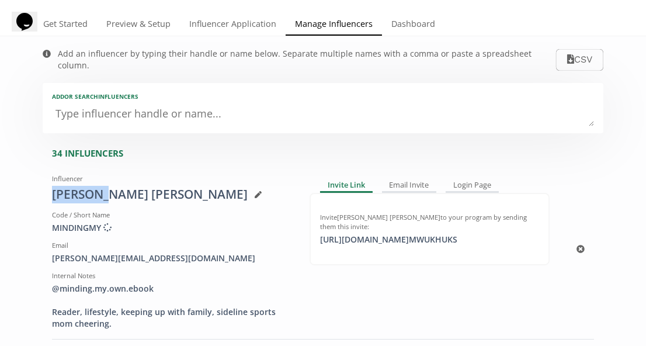
drag, startPoint x: 51, startPoint y: 183, endPoint x: 105, endPoint y: 183, distance: 54.3
click at [105, 183] on div "Influencer [PERSON_NAME] [PERSON_NAME] Code / Short Name MINDINGMY Creating dis…" at bounding box center [172, 249] width 258 height 160
copy div "[PERSON_NAME]"
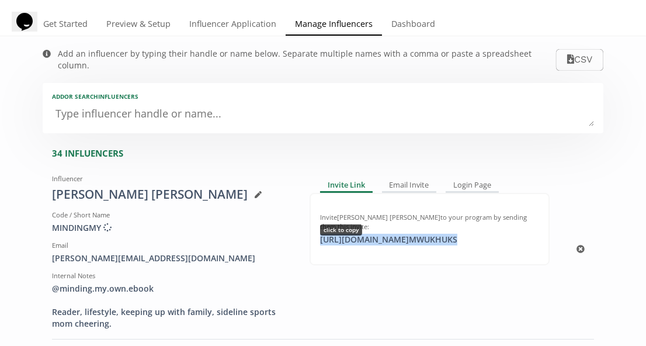
click at [445, 234] on div "[URL][DOMAIN_NAME] MWUKHUKS click to copy" at bounding box center [388, 240] width 151 height 12
copy div "[URL][DOMAIN_NAME] MWUKHUKS"
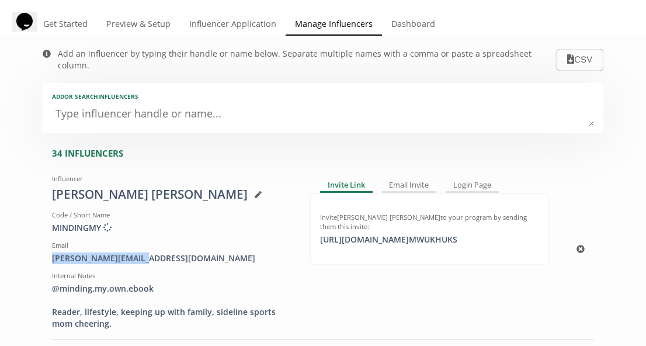
drag, startPoint x: 137, startPoint y: 240, endPoint x: 51, endPoint y: 241, distance: 85.3
click at [52, 252] on div "torres.kit@gmail.com" at bounding box center [172, 258] width 240 height 12
copy div "torres.kit@gmail.com"
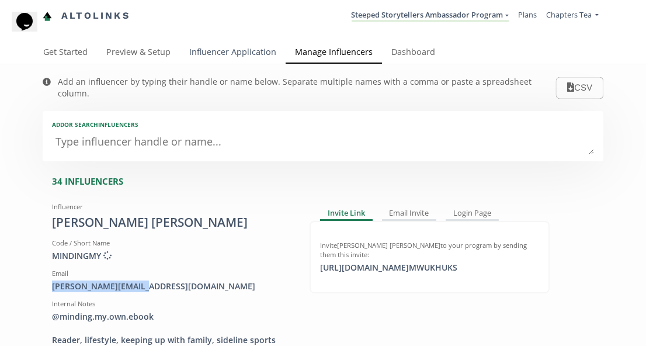
scroll to position [0, 0]
click at [251, 45] on link "Influencer Application" at bounding box center [233, 52] width 106 height 23
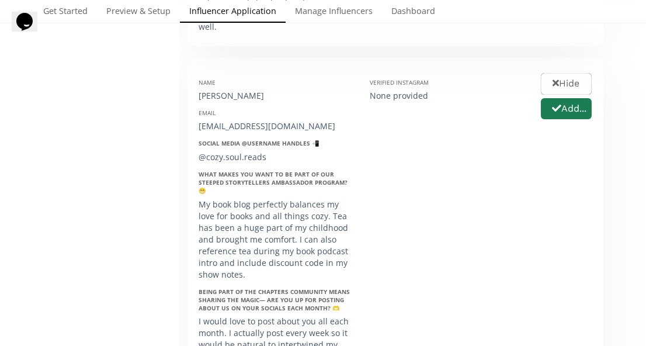
scroll to position [486, 0]
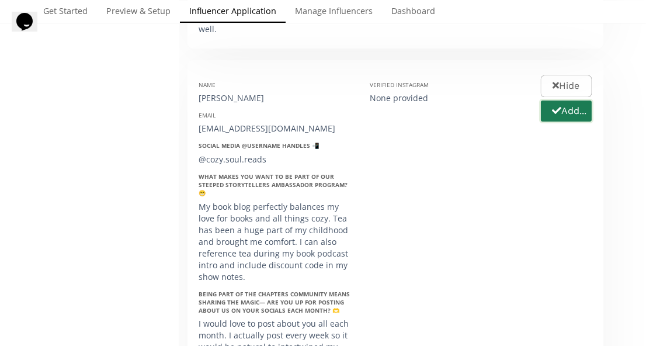
click at [571, 99] on button "Add..." at bounding box center [566, 111] width 54 height 25
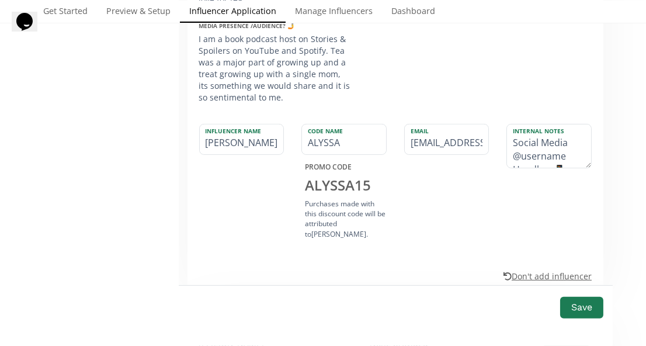
scroll to position [838, 0]
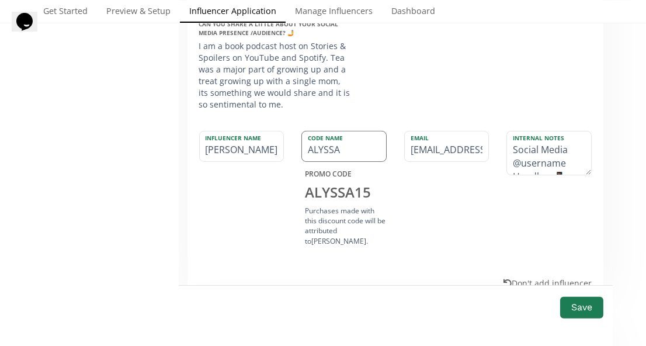
click at [334, 131] on input "ALYSSA" at bounding box center [344, 146] width 84 height 30
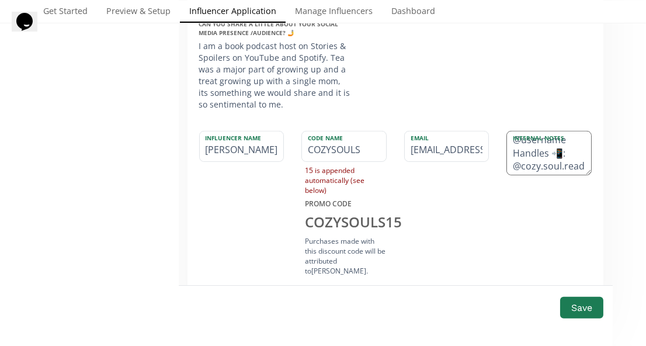
scroll to position [22, 0]
drag, startPoint x: 572, startPoint y: 133, endPoint x: 497, endPoint y: 113, distance: 77.8
click at [497, 131] on div "Influencer Name Alyssa King Code Name COZYSOULS 15 is appended automatically (s…" at bounding box center [395, 205] width 411 height 148
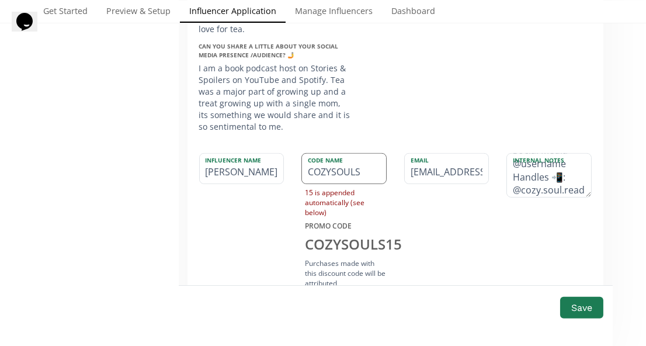
click at [371, 154] on input "COZYSOULS" at bounding box center [344, 169] width 84 height 30
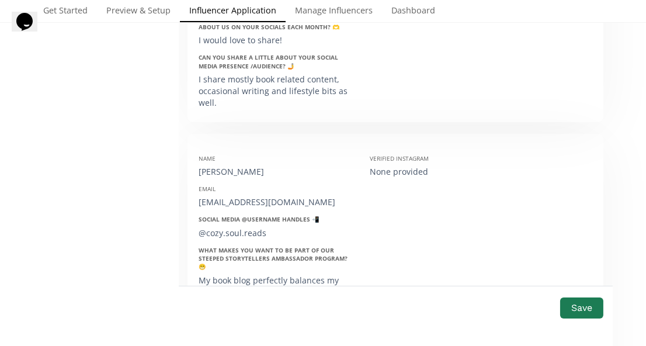
scroll to position [944, 0]
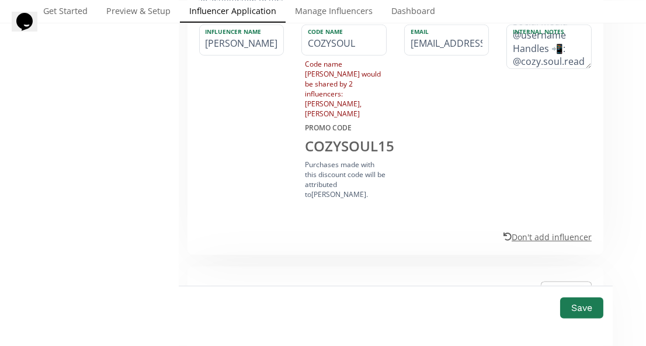
type input "COZYSOUL"
click at [518, 231] on u "Don't add influencer" at bounding box center [548, 236] width 88 height 11
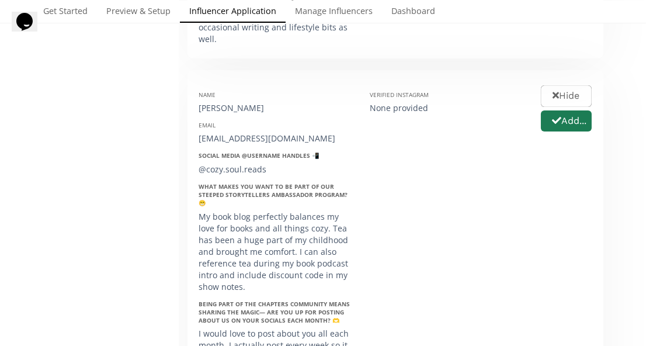
scroll to position [476, 0]
click at [561, 87] on button "Hide" at bounding box center [566, 96] width 54 height 25
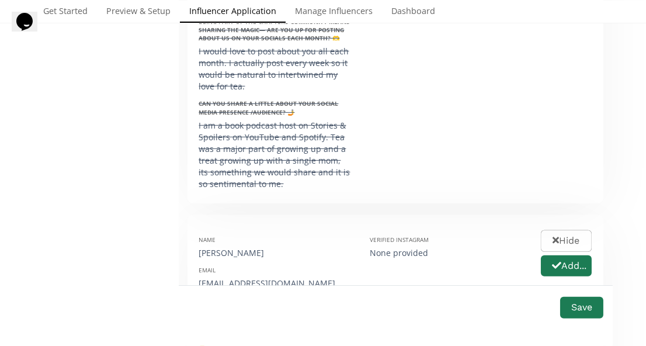
scroll to position [759, 0]
click at [560, 227] on button "Hide" at bounding box center [566, 239] width 54 height 25
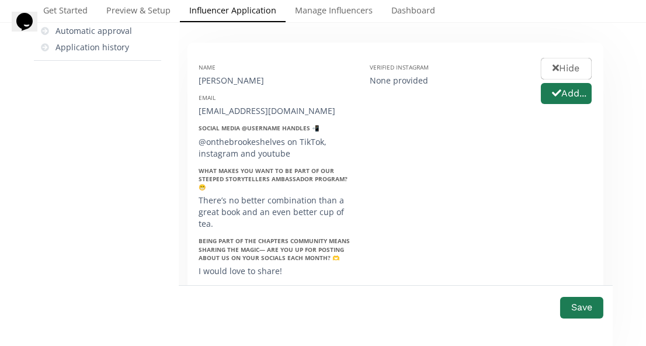
scroll to position [176, 0]
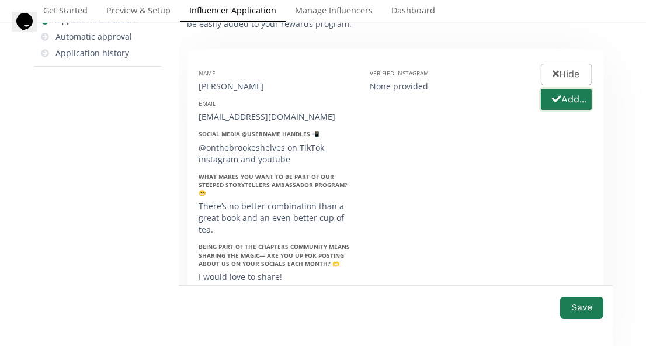
click at [568, 93] on button "Add..." at bounding box center [566, 99] width 54 height 25
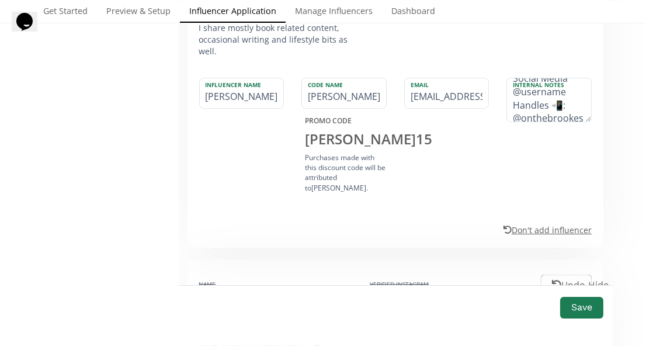
scroll to position [0, 0]
drag, startPoint x: 568, startPoint y: 87, endPoint x: 514, endPoint y: 60, distance: 60.9
click at [514, 71] on div "Influencer Name Brooke Cunningham Code Name BROOKE PROMO CODE BROOKE 15 Purchas…" at bounding box center [395, 141] width 393 height 140
drag, startPoint x: 544, startPoint y: 98, endPoint x: 561, endPoint y: 112, distance: 21.9
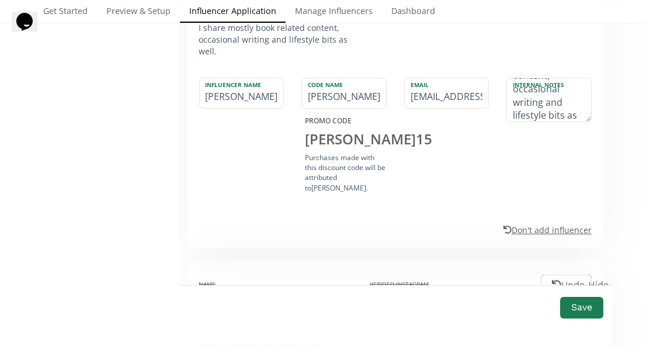
click at [561, 112] on div "Internal Notes @onthebrookeshelves on TikTok, instagram and youtube What makes …" at bounding box center [549, 137] width 103 height 119
type textarea "@onthebrookeshelves"
click at [366, 81] on input "BROOKE" at bounding box center [344, 93] width 84 height 30
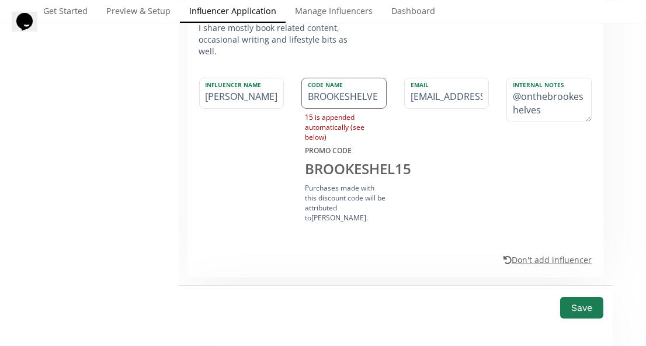
type input "BROOKESHELVES"
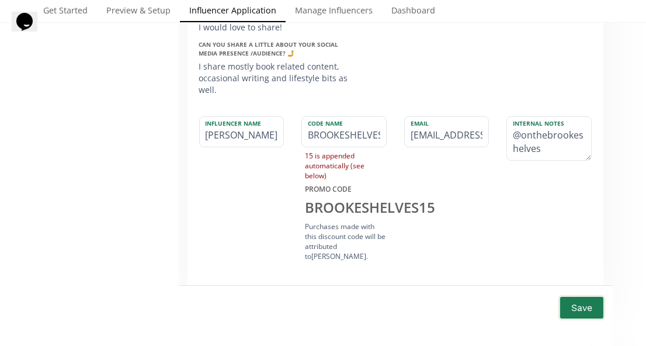
click at [570, 310] on button "Save" at bounding box center [582, 307] width 47 height 25
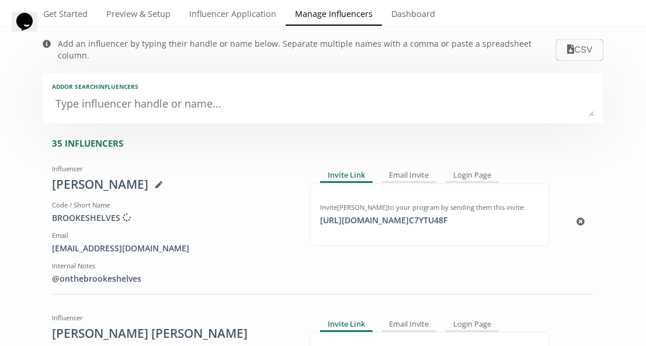
scroll to position [39, 0]
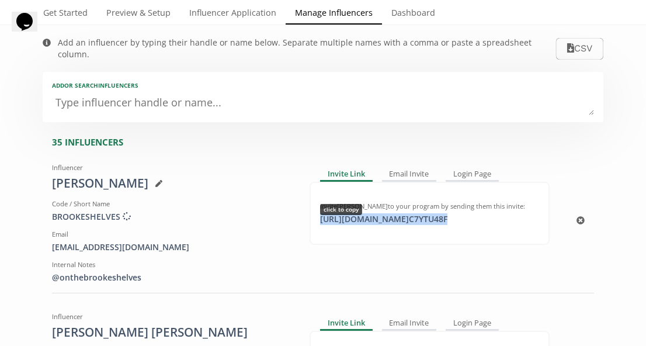
click at [455, 213] on div "https://app.altolinks.com/invite/ C7YTU48F click to copy" at bounding box center [383, 219] width 141 height 12
copy div "https://app.altolinks.com/invite/ C7YTU48F"
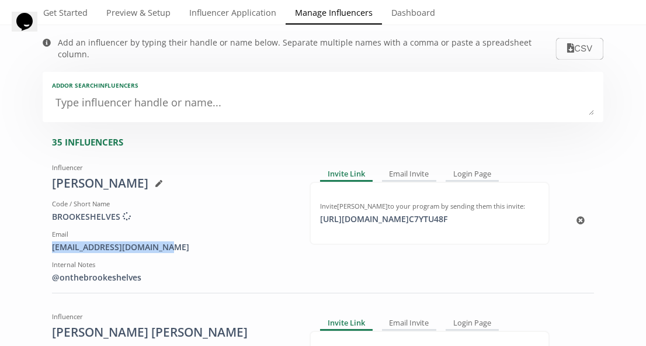
drag, startPoint x: 174, startPoint y: 232, endPoint x: 49, endPoint y: 233, distance: 124.4
click at [49, 233] on div "Influencer Brooke Cunningham Code / Short Name BROOKESHELVES Creating discount …" at bounding box center [172, 220] width 258 height 125
copy div "bcunningham1478@gmail.com"
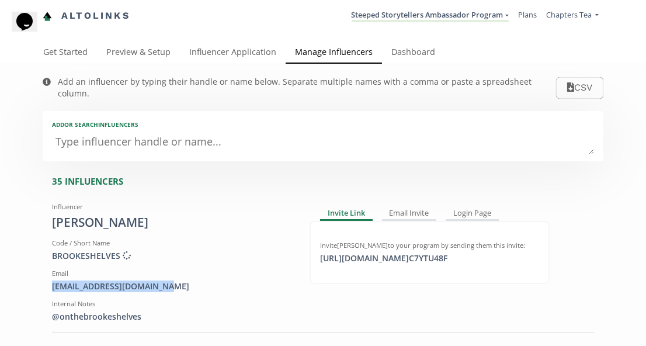
scroll to position [0, 0]
click at [227, 50] on link "Influencer Application" at bounding box center [233, 52] width 106 height 23
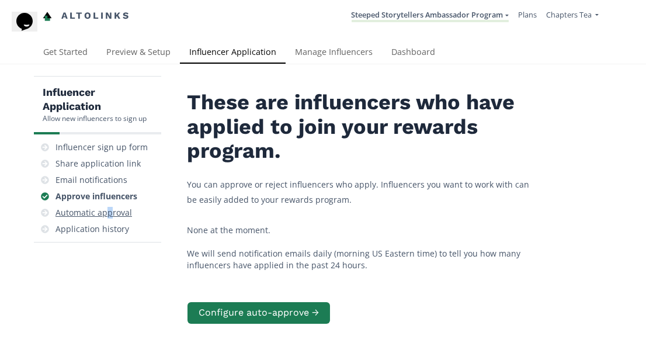
click at [107, 211] on div "Automatic approval" at bounding box center [93, 213] width 77 height 12
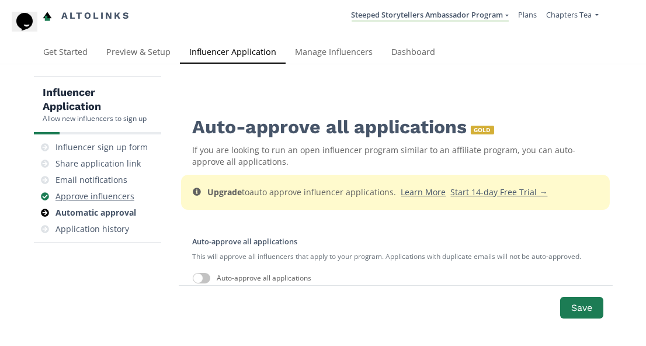
click at [116, 192] on div "Approve influencers" at bounding box center [94, 196] width 79 height 12
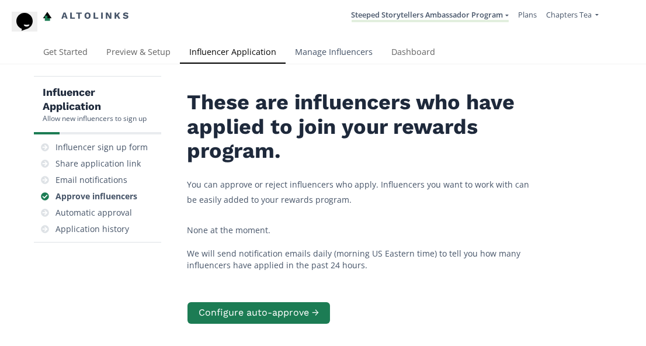
click at [325, 50] on link "Manage Influencers" at bounding box center [334, 52] width 96 height 23
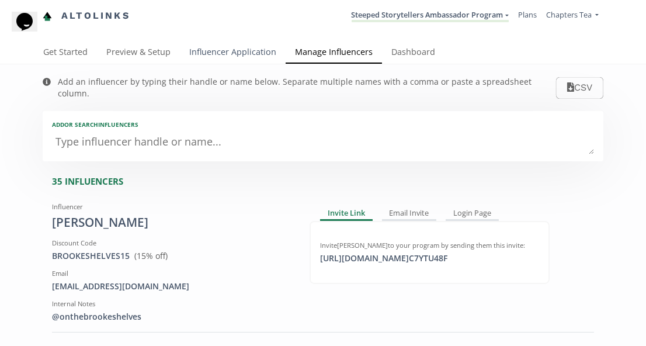
click at [226, 52] on link "Influencer Application" at bounding box center [233, 52] width 106 height 23
